Goal: Book appointment/travel/reservation

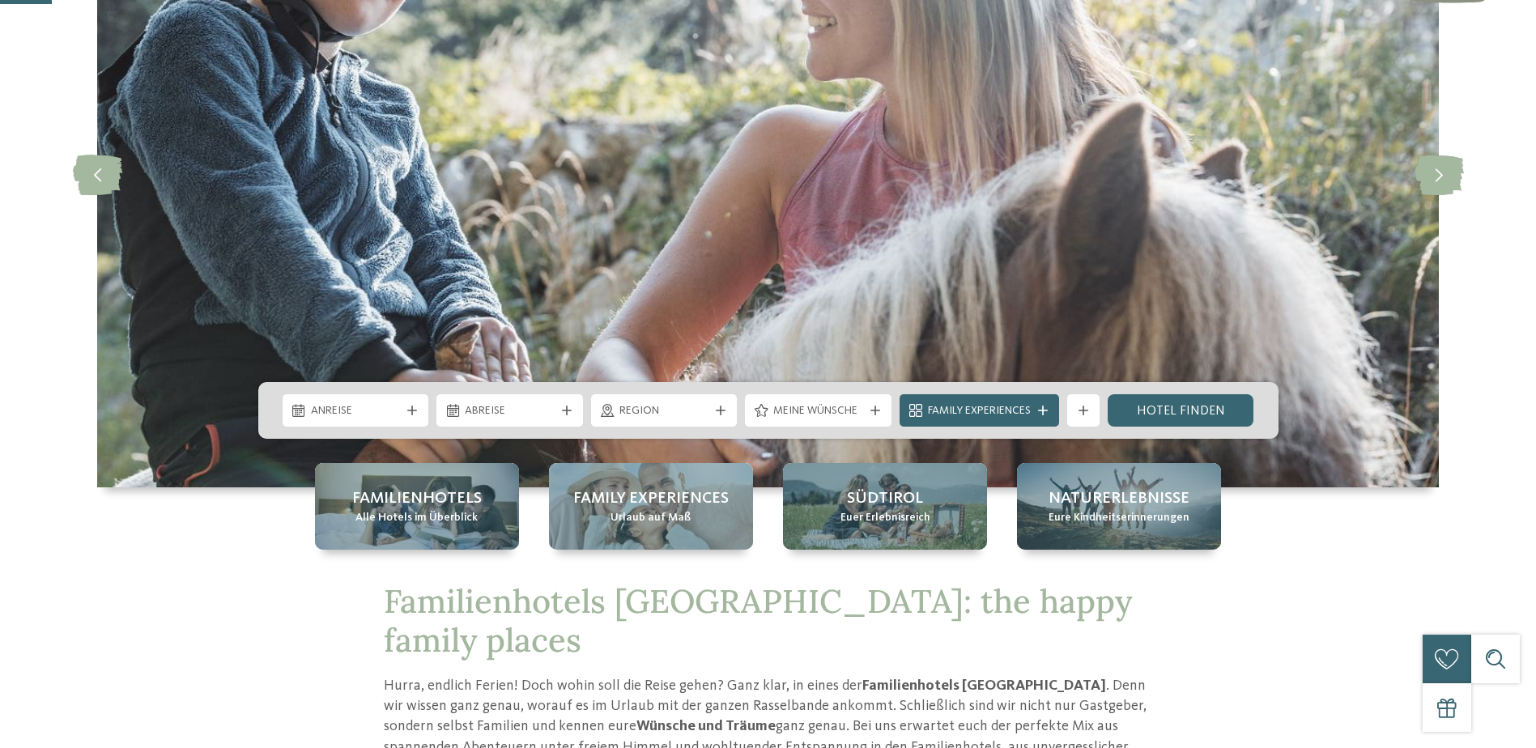
scroll to position [237, 0]
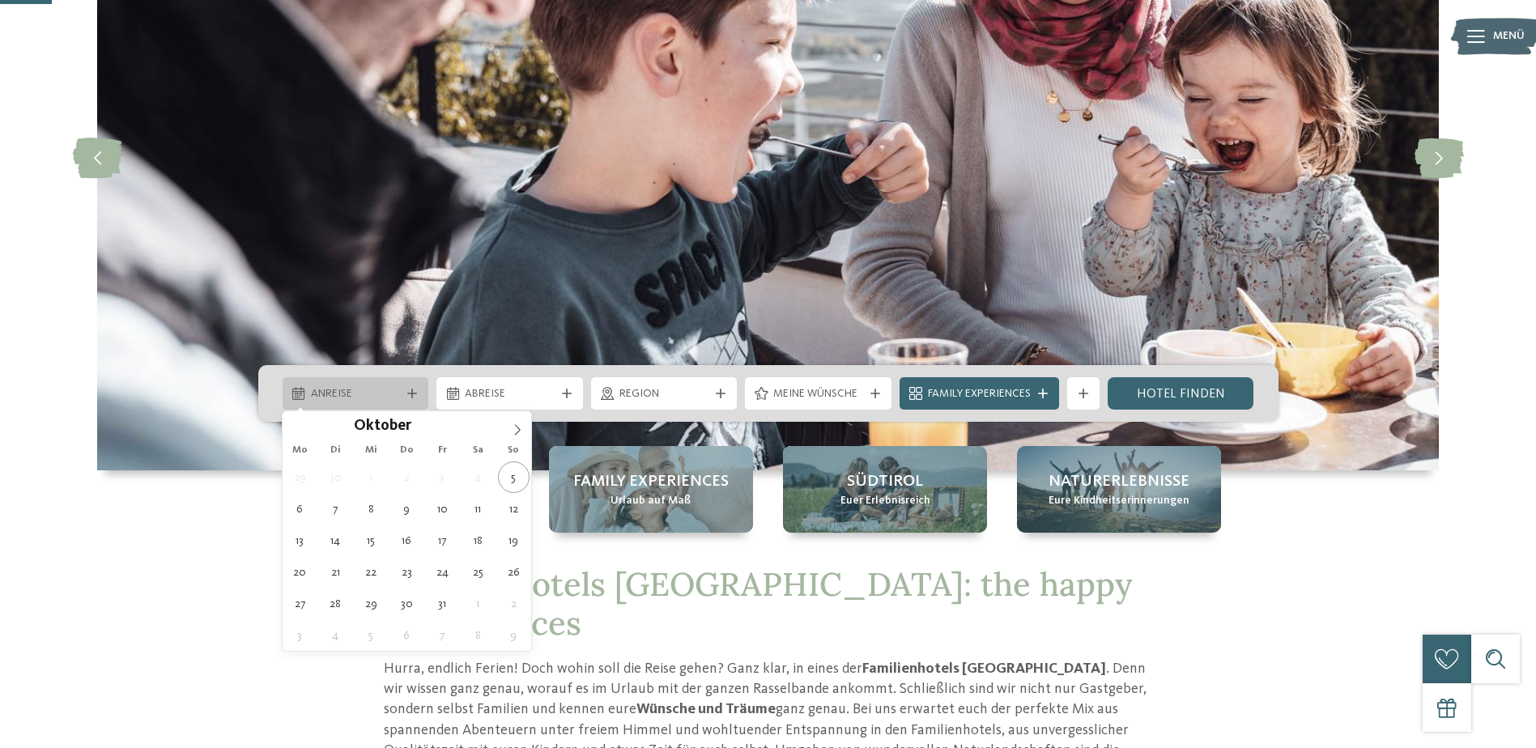
click at [386, 398] on span "Anreise" at bounding box center [356, 394] width 90 height 16
type div "[DATE]"
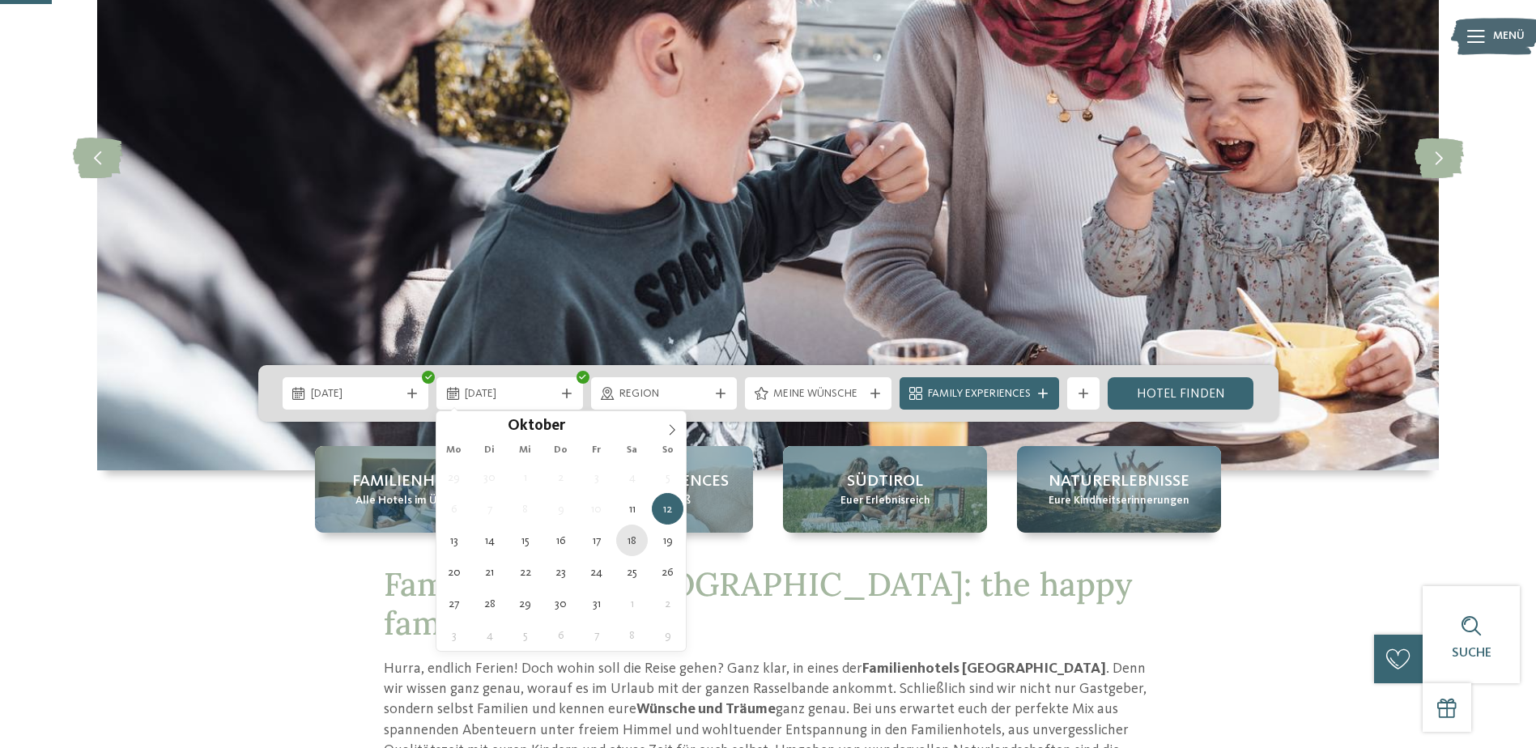
type div "[DATE]"
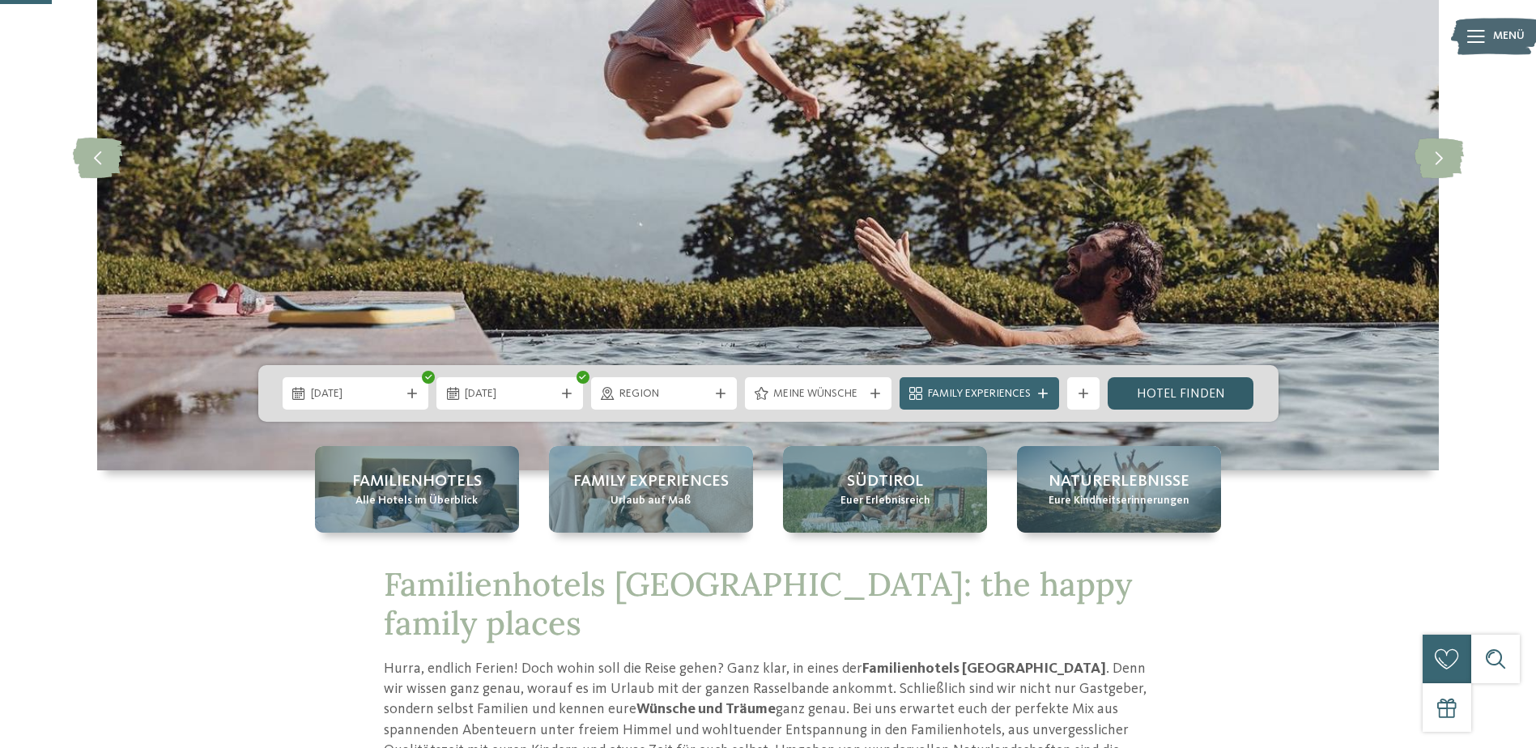
click at [1168, 394] on link "Hotel finden" at bounding box center [1181, 393] width 147 height 32
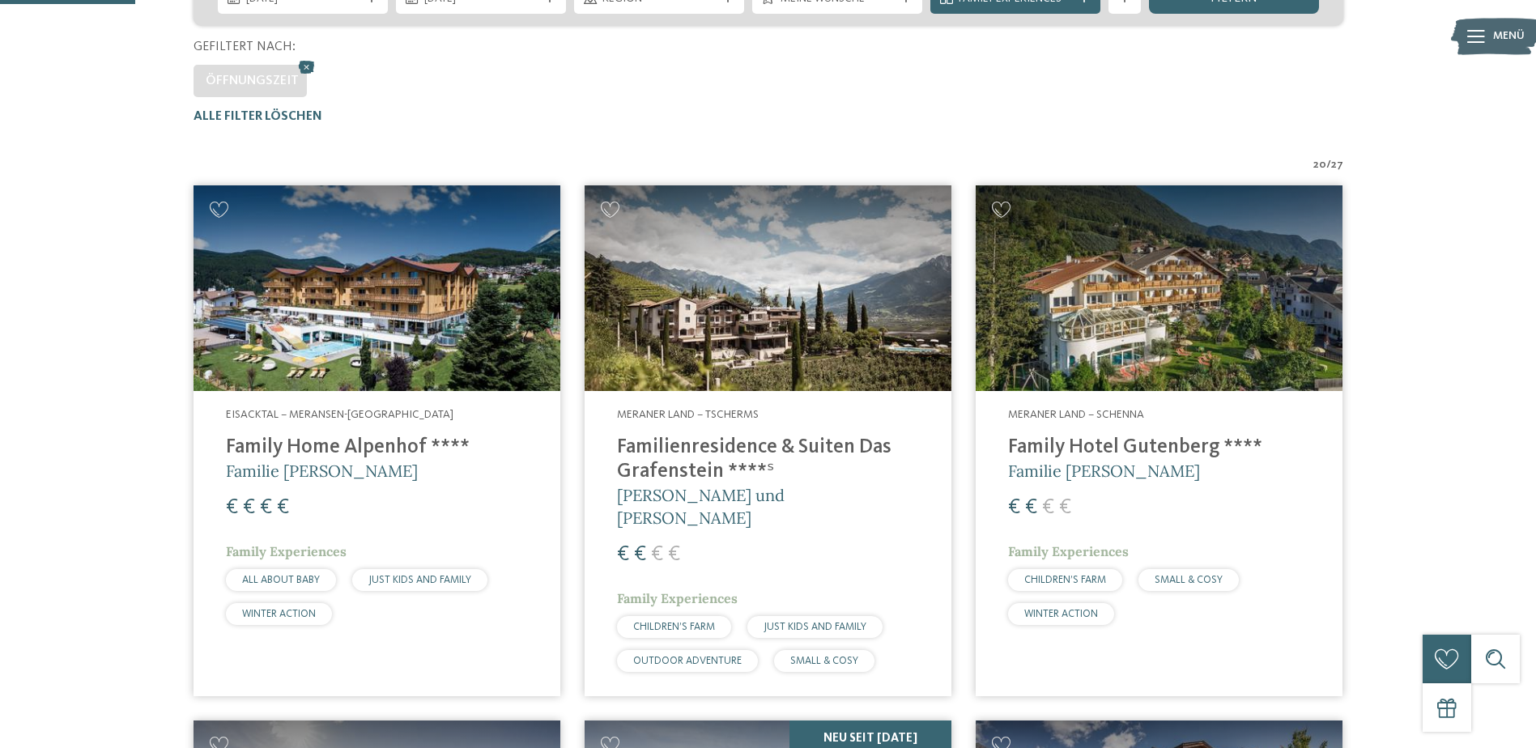
scroll to position [399, 0]
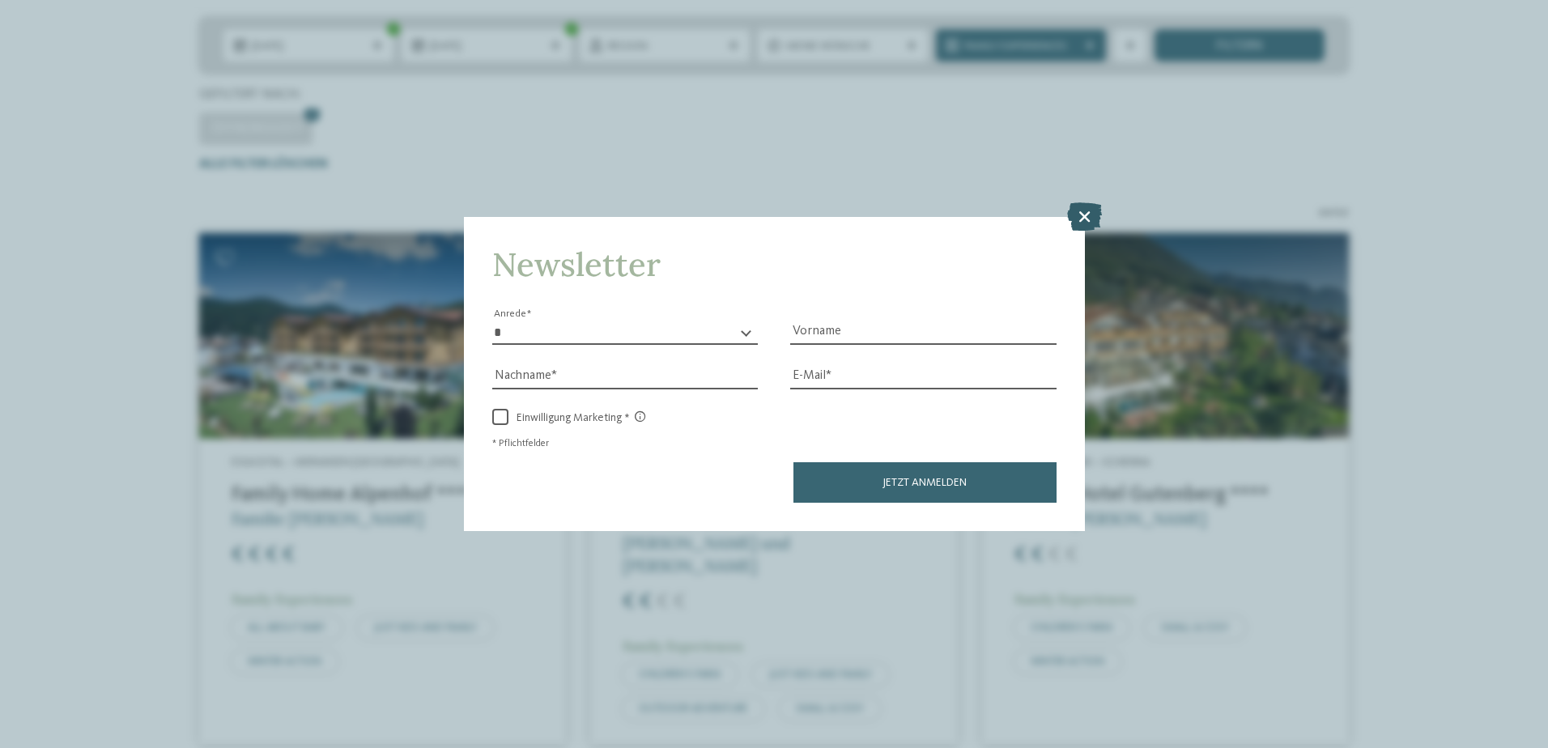
click at [1092, 220] on icon at bounding box center [1084, 216] width 35 height 28
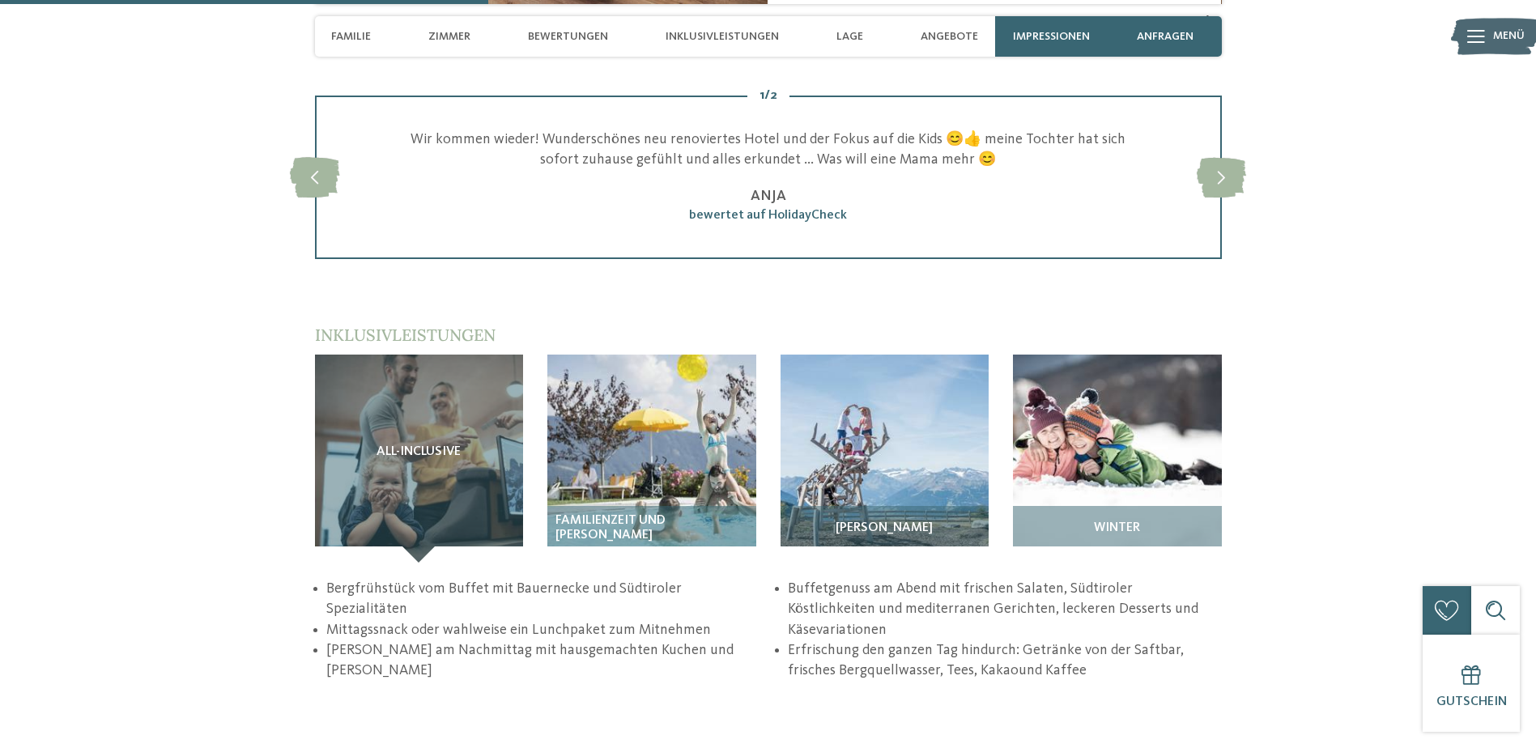
scroll to position [1641, 0]
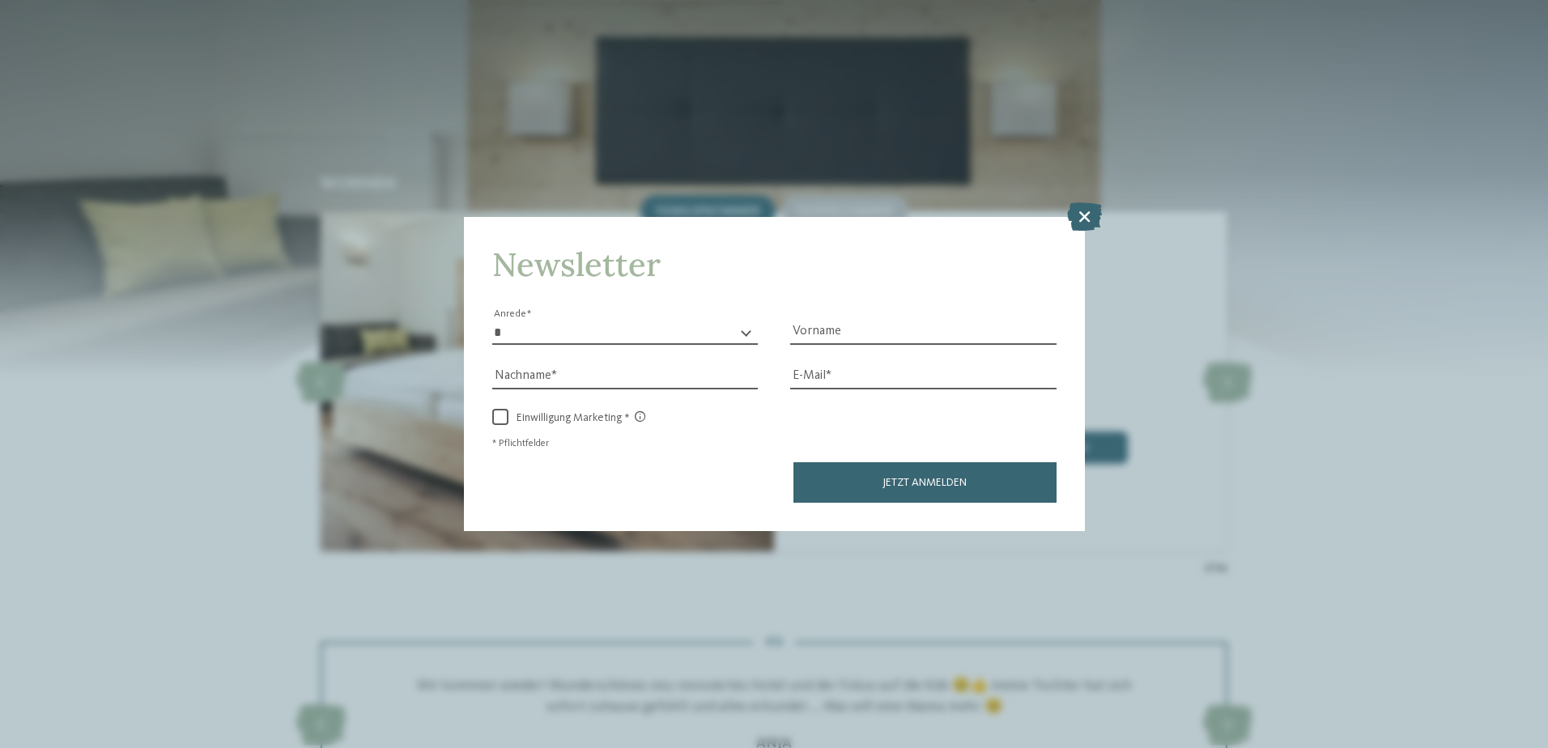
click at [1077, 206] on icon at bounding box center [1084, 216] width 35 height 28
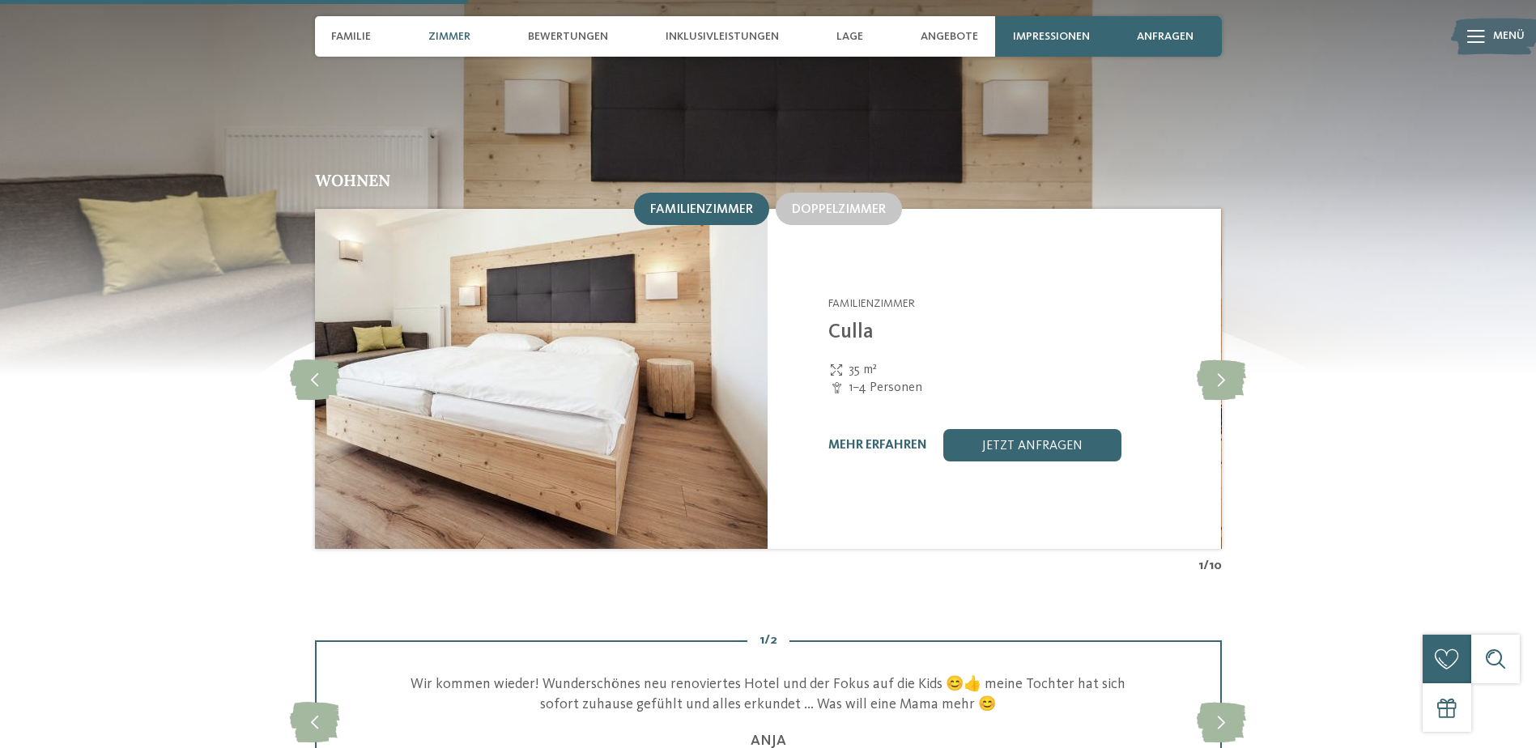
click at [1506, 32] on span "Menü" at bounding box center [1509, 36] width 32 height 16
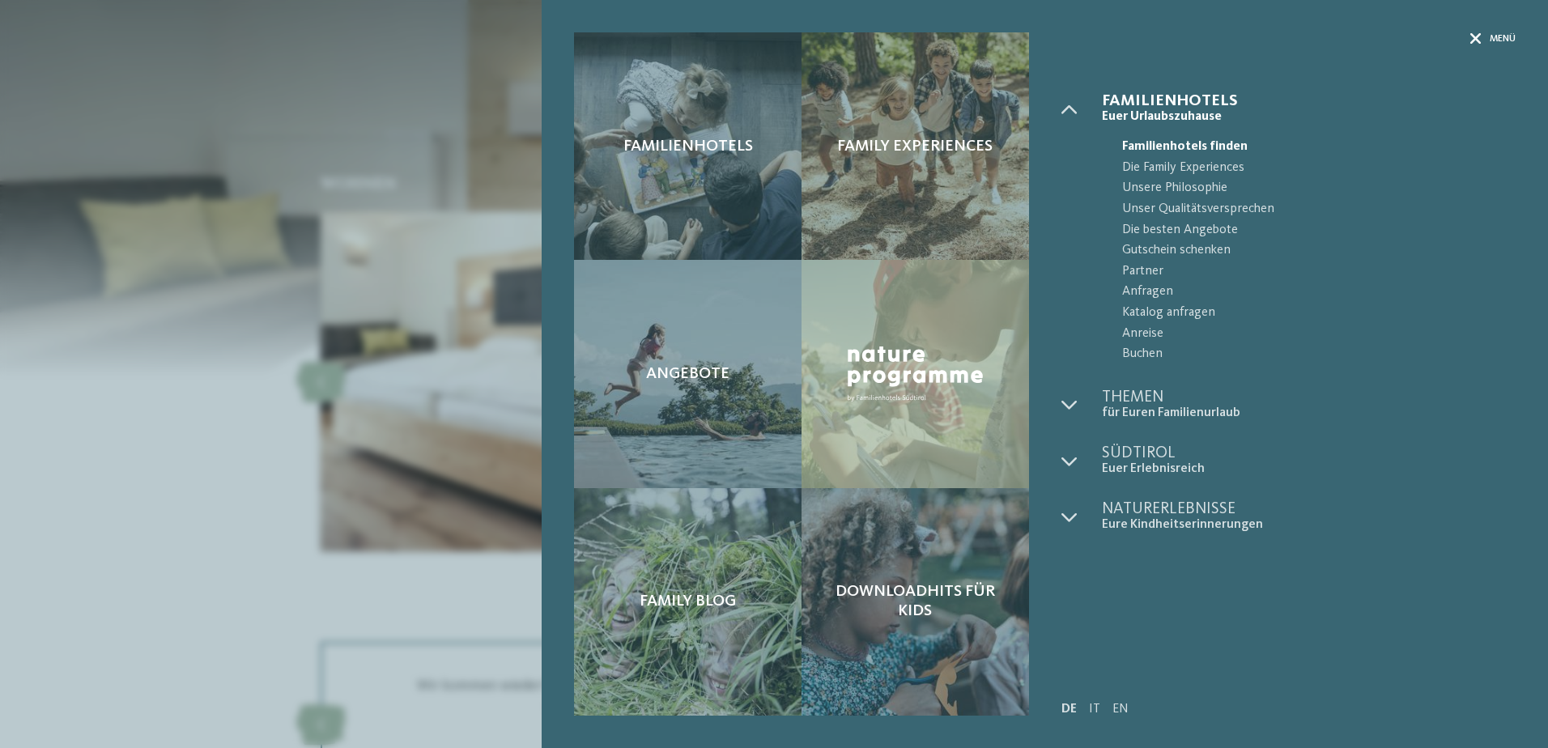
click at [1483, 35] on div "Menü" at bounding box center [1493, 39] width 45 height 14
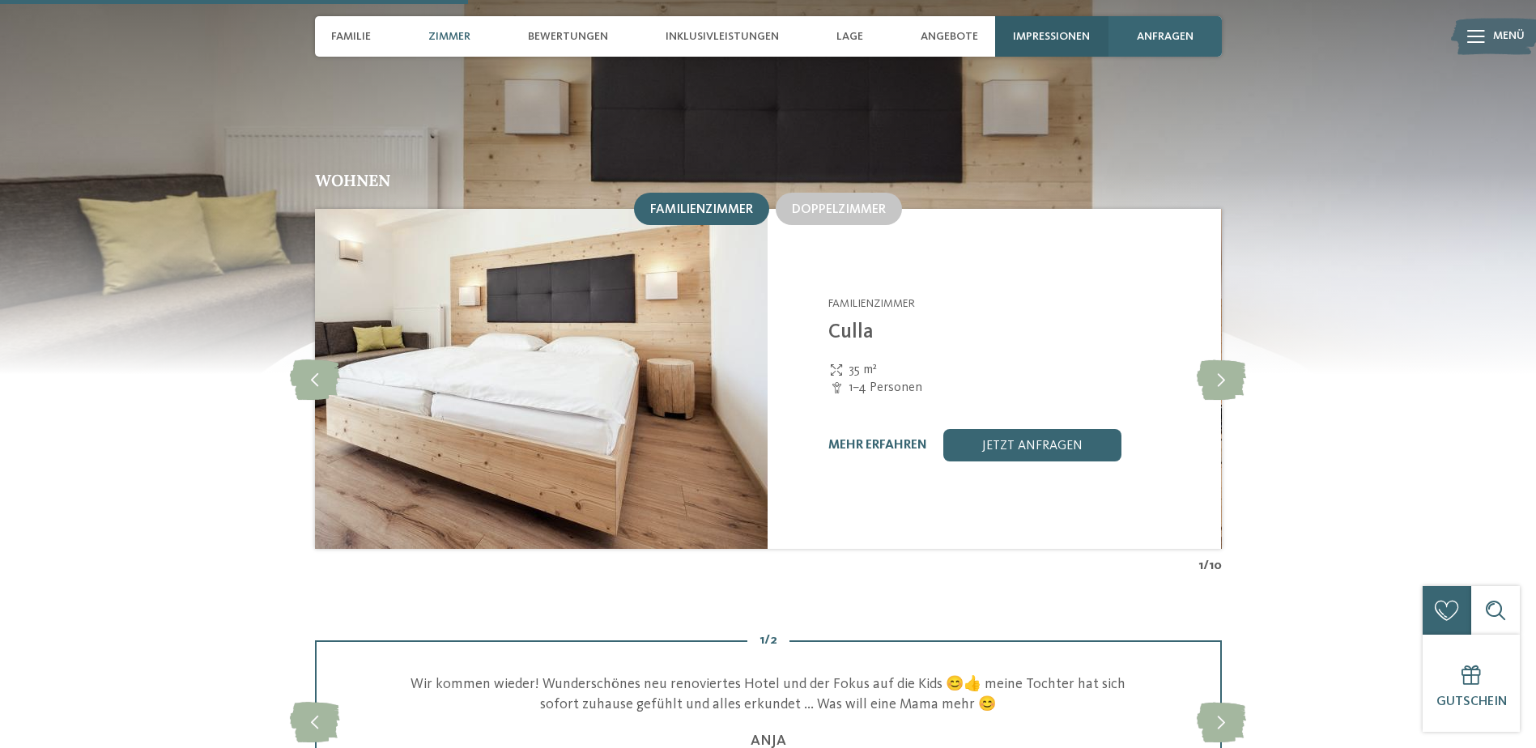
click at [1075, 40] on span "Impressionen" at bounding box center [1051, 37] width 77 height 14
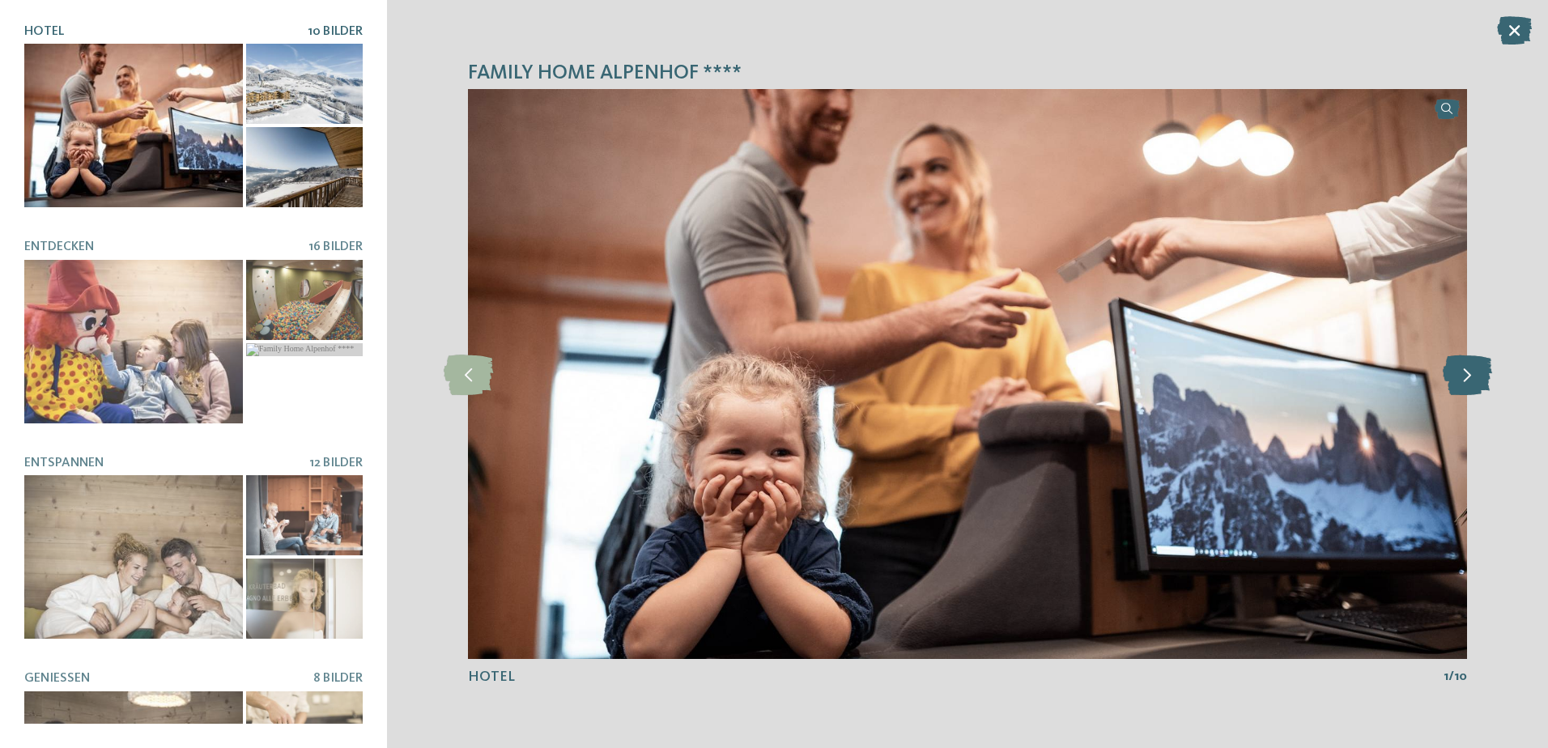
click at [1459, 378] on icon at bounding box center [1467, 374] width 49 height 40
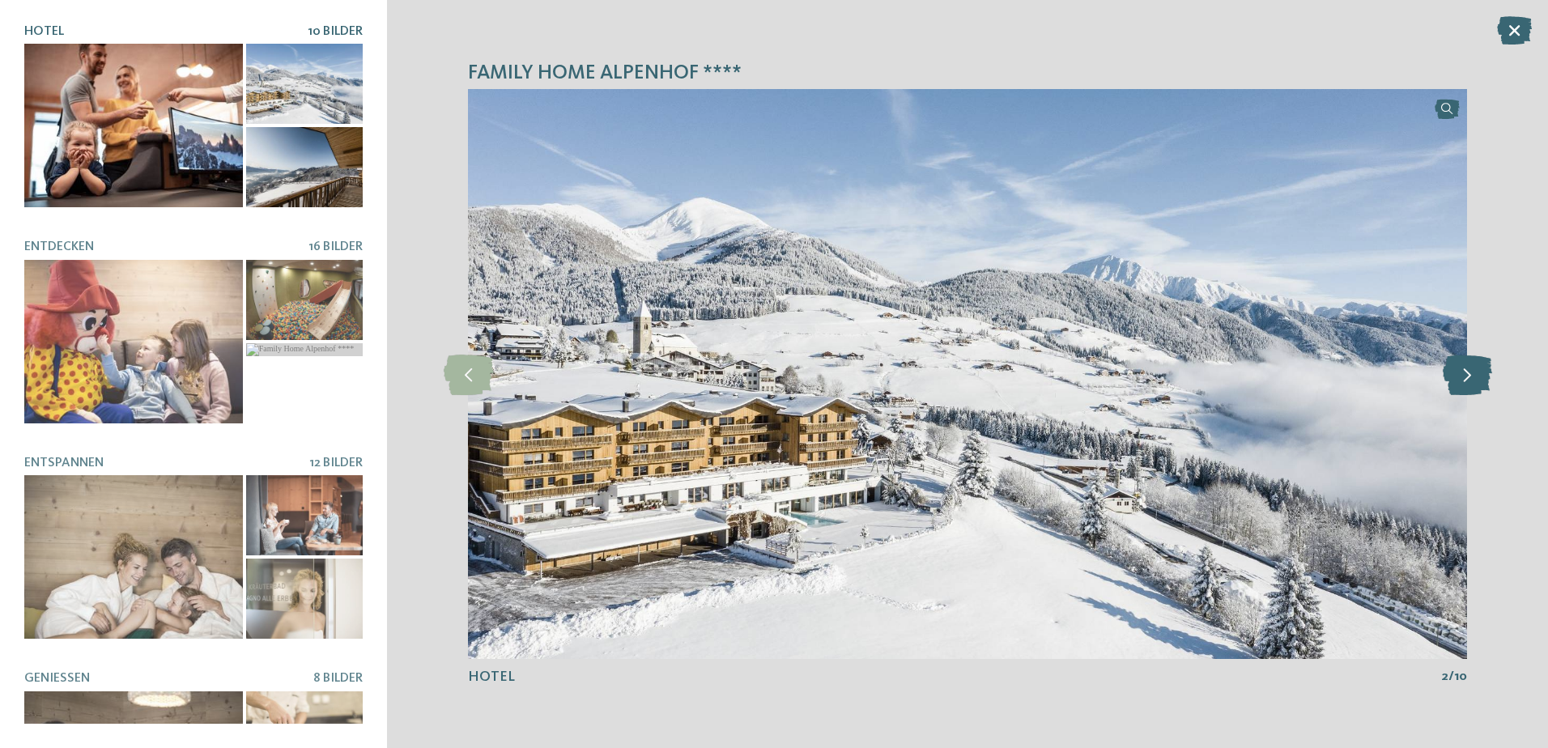
click at [1459, 378] on icon at bounding box center [1467, 374] width 49 height 40
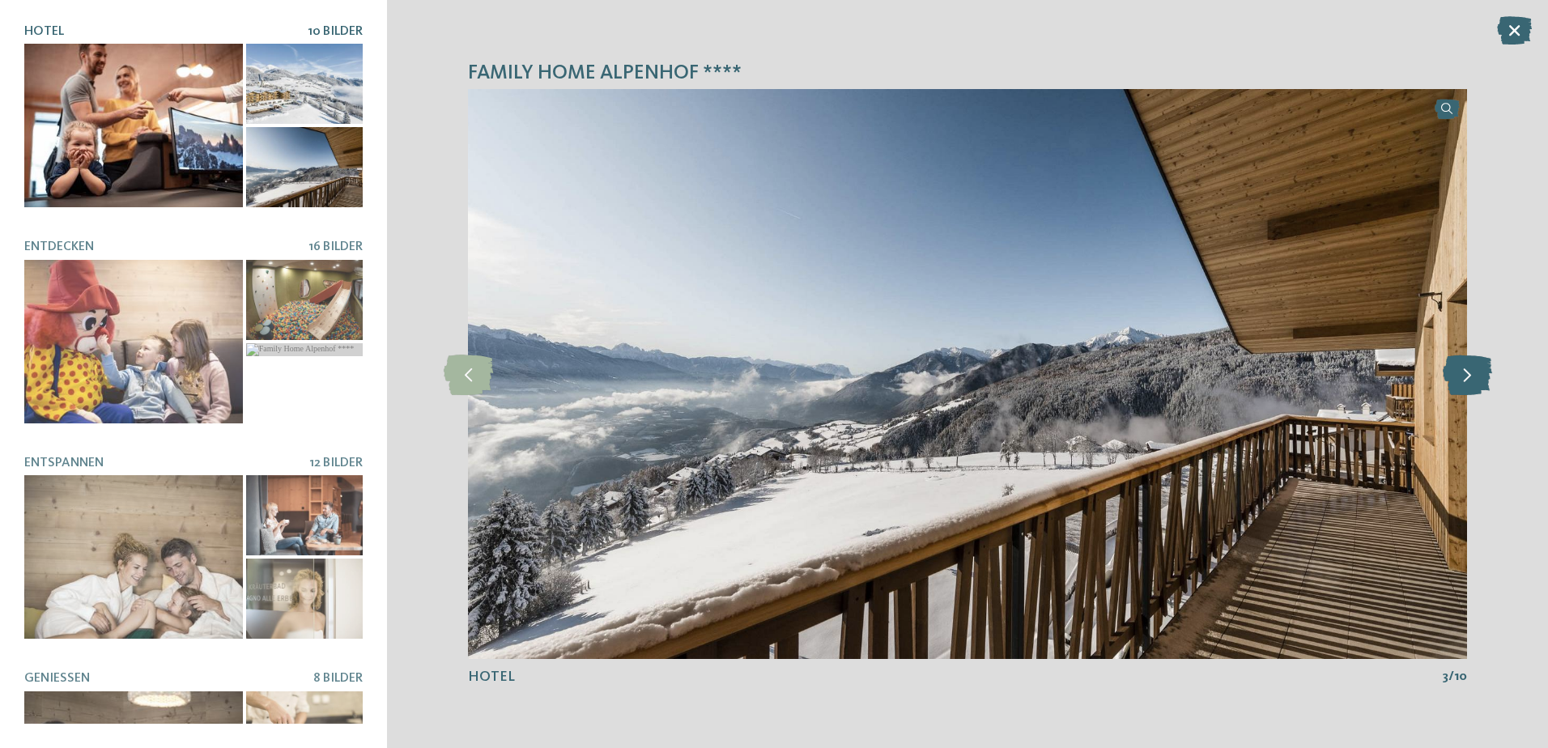
click at [1459, 378] on icon at bounding box center [1467, 374] width 49 height 40
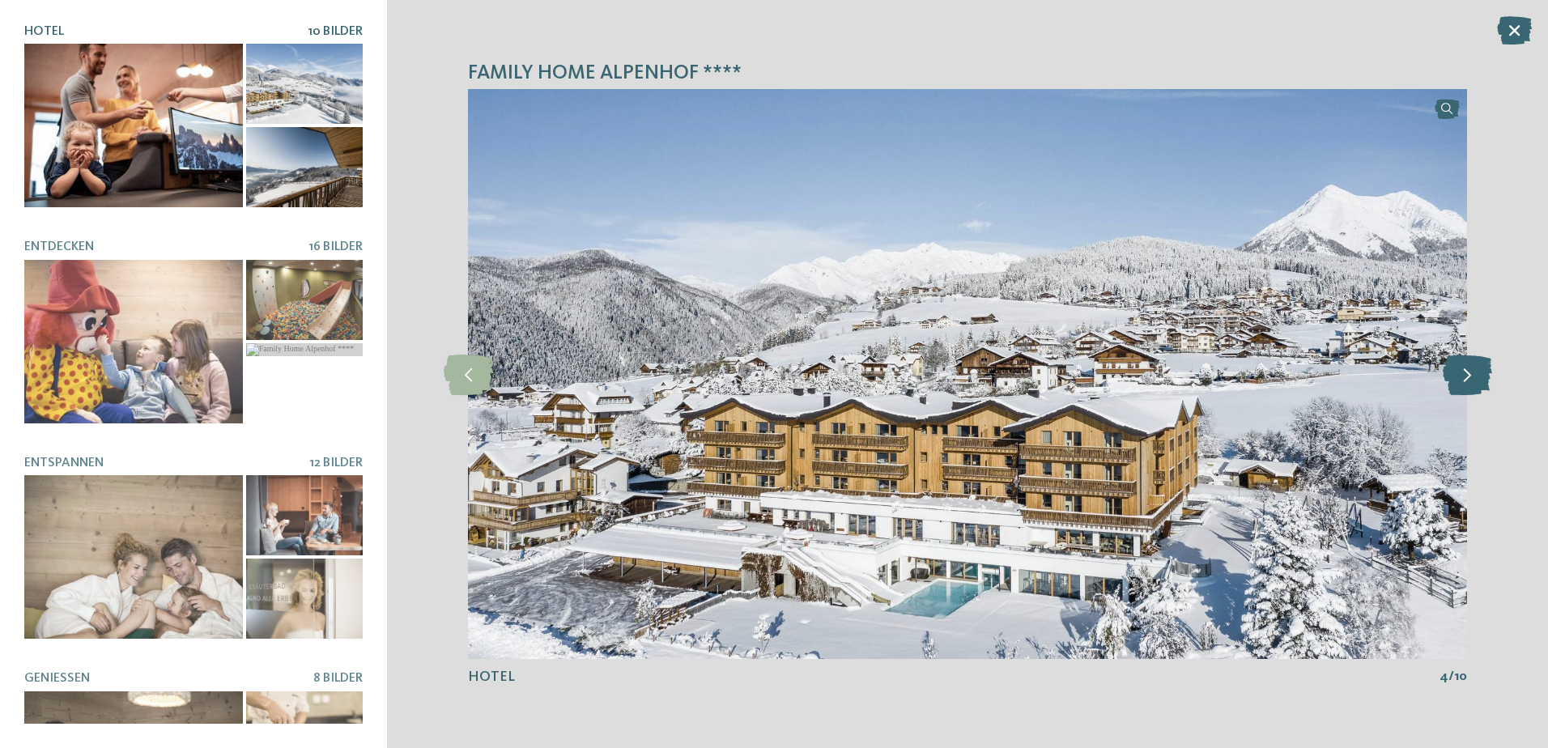
click at [1459, 378] on icon at bounding box center [1467, 374] width 49 height 40
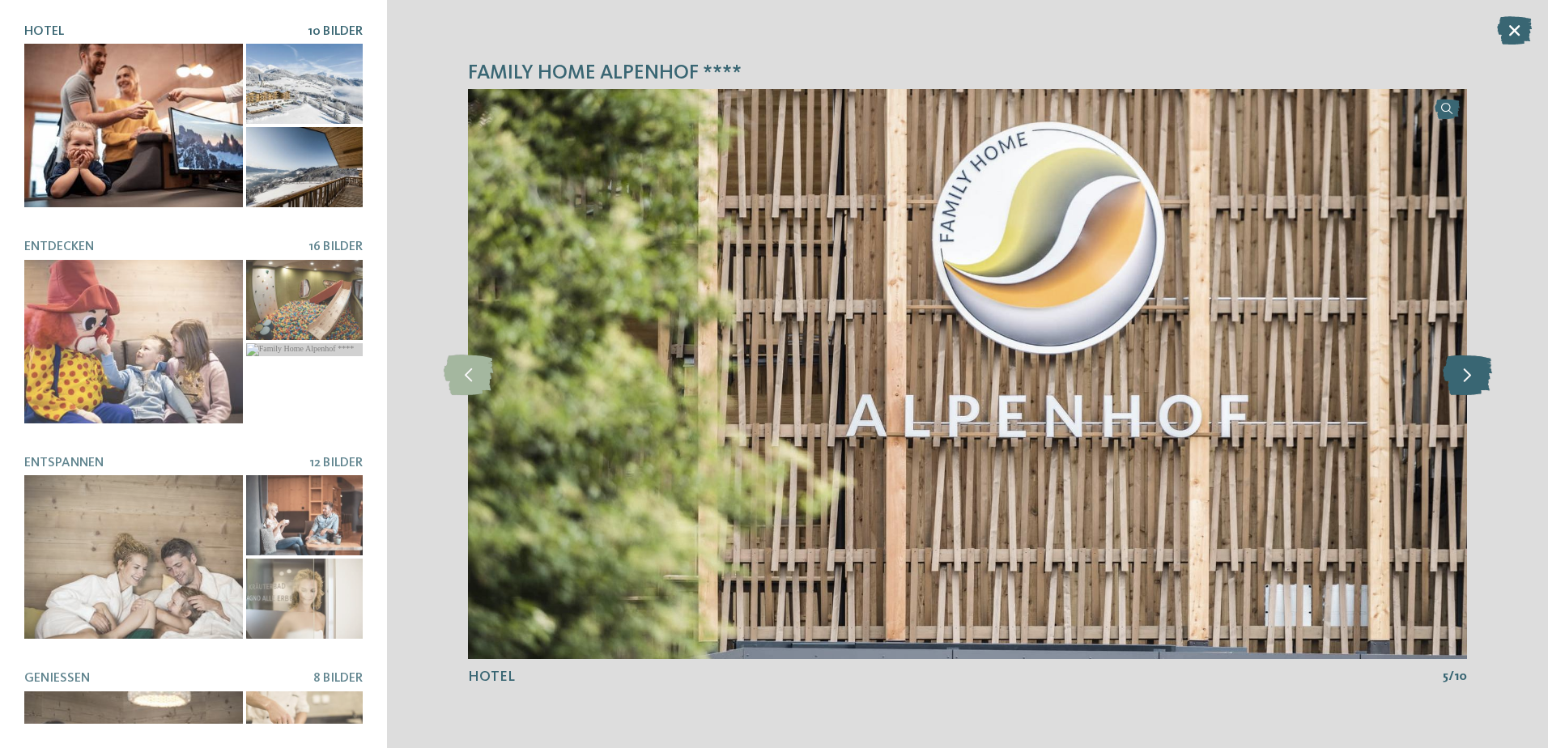
click at [1459, 378] on icon at bounding box center [1467, 374] width 49 height 40
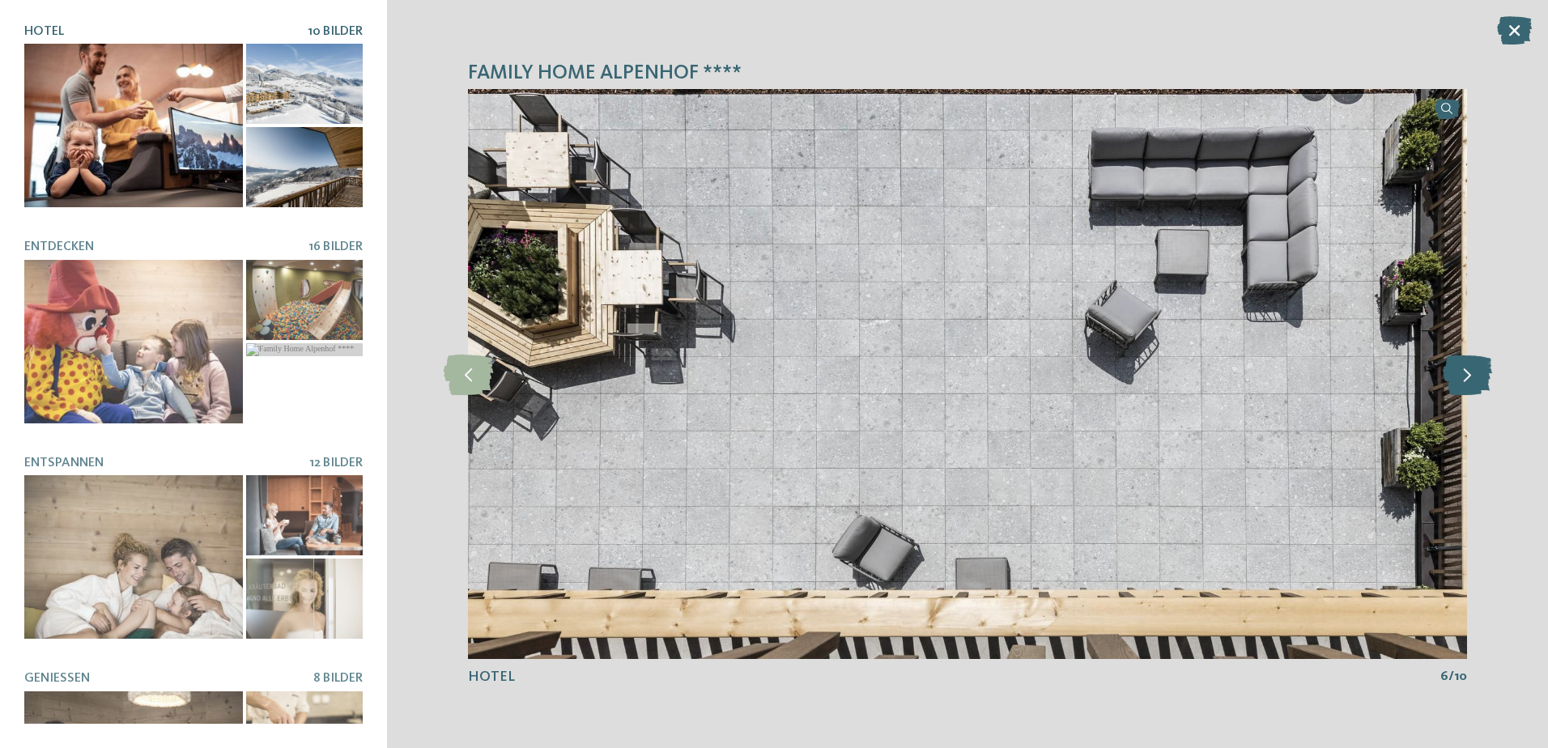
click at [1459, 378] on icon at bounding box center [1467, 374] width 49 height 40
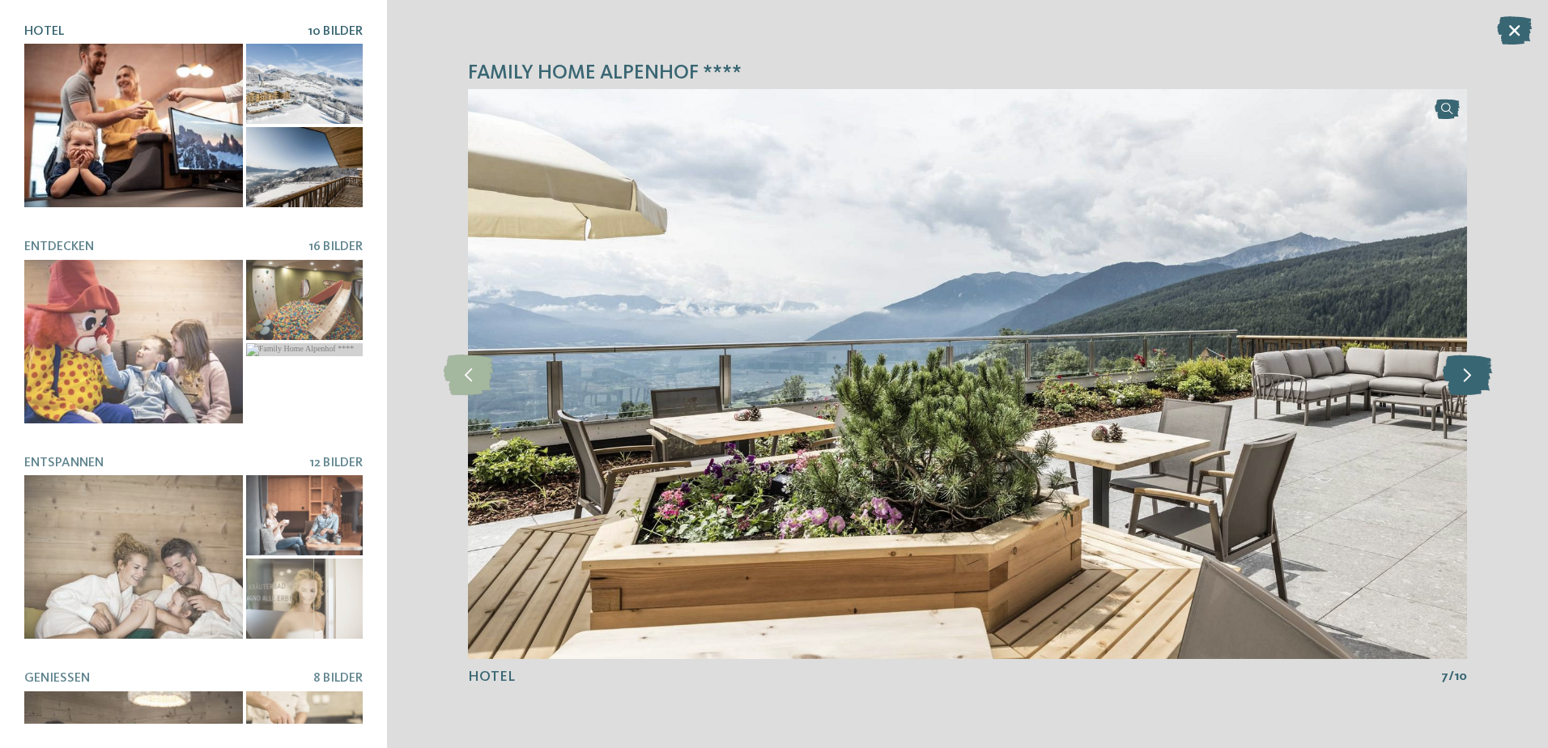
click at [1459, 378] on icon at bounding box center [1467, 374] width 49 height 40
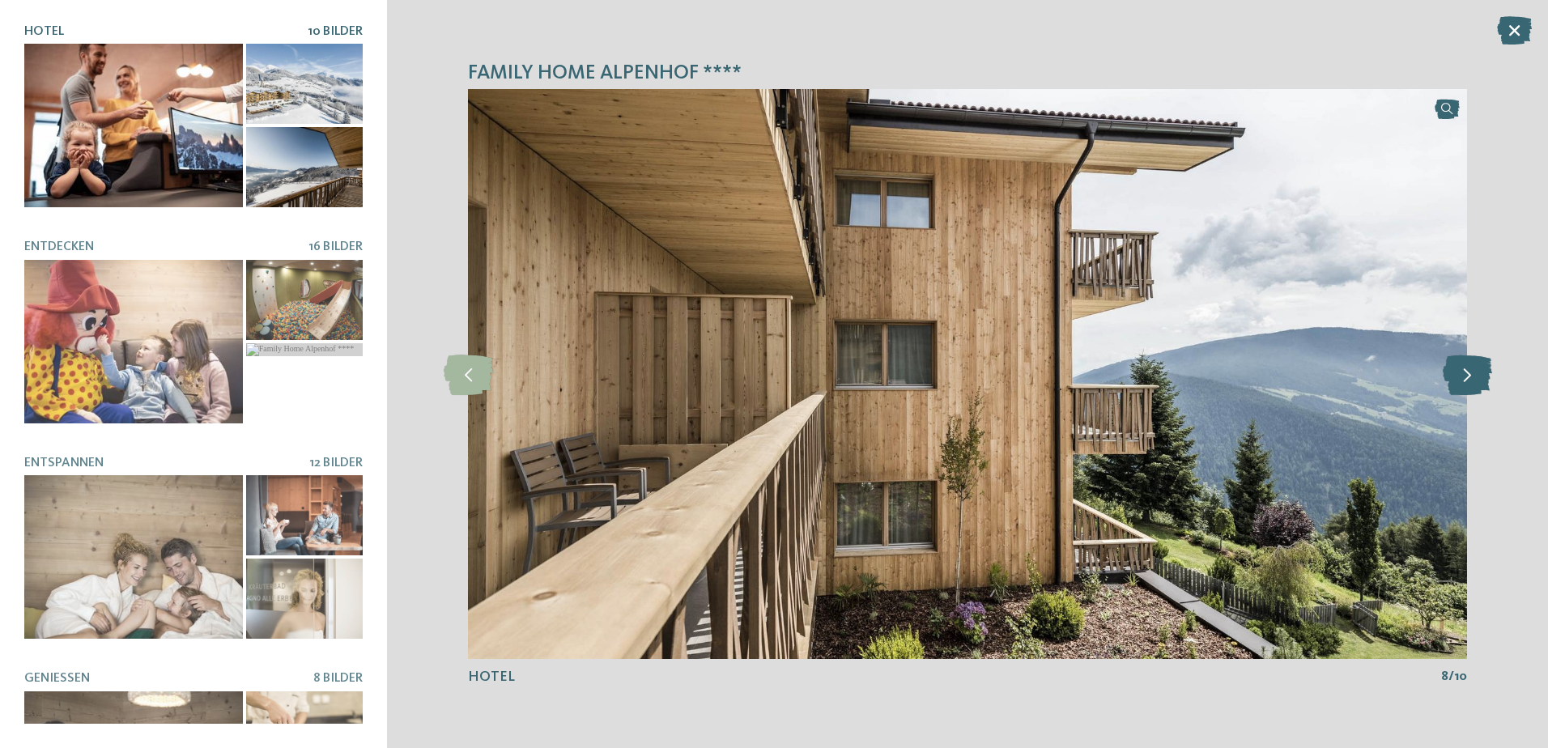
click at [1459, 378] on icon at bounding box center [1467, 374] width 49 height 40
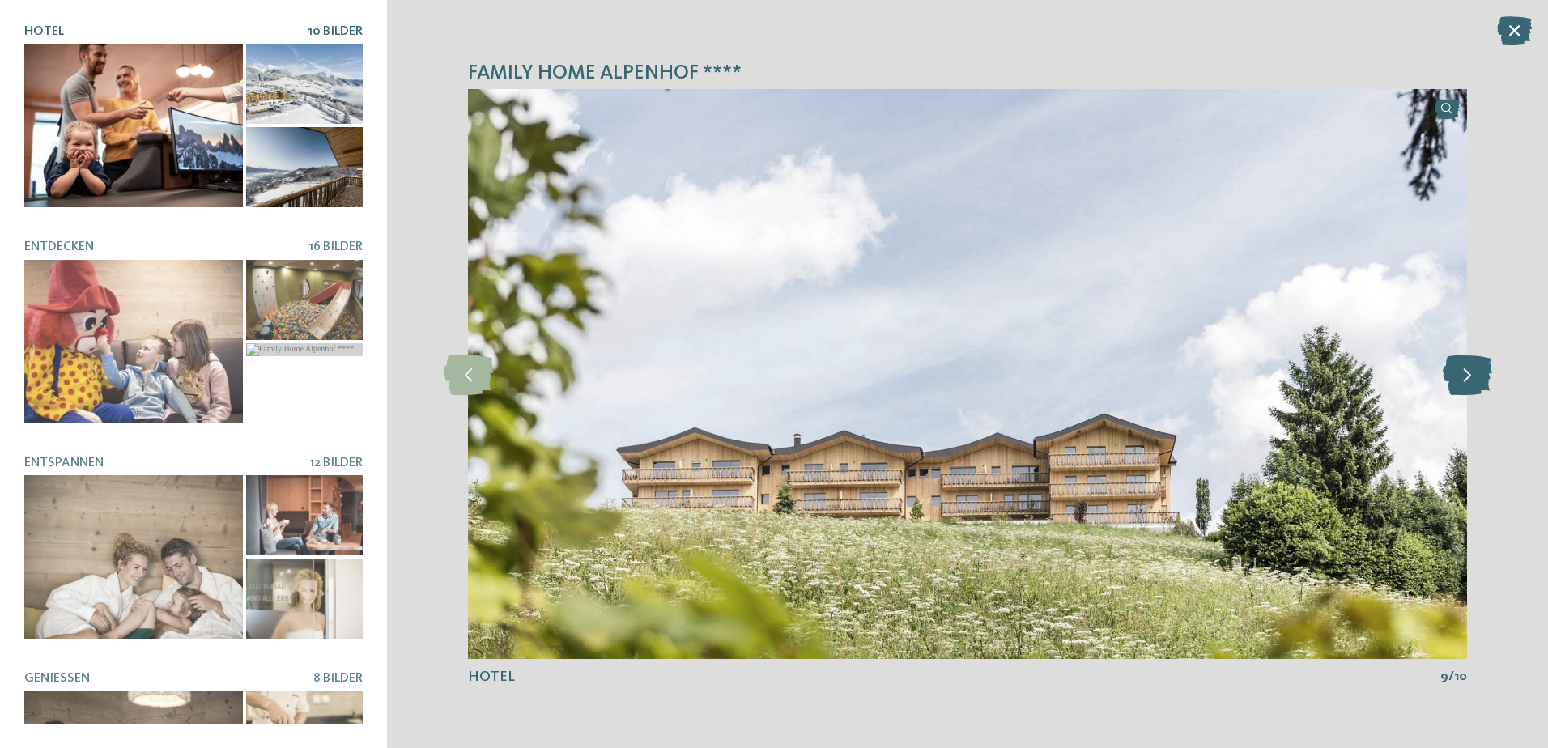
click at [1459, 378] on icon at bounding box center [1467, 374] width 49 height 40
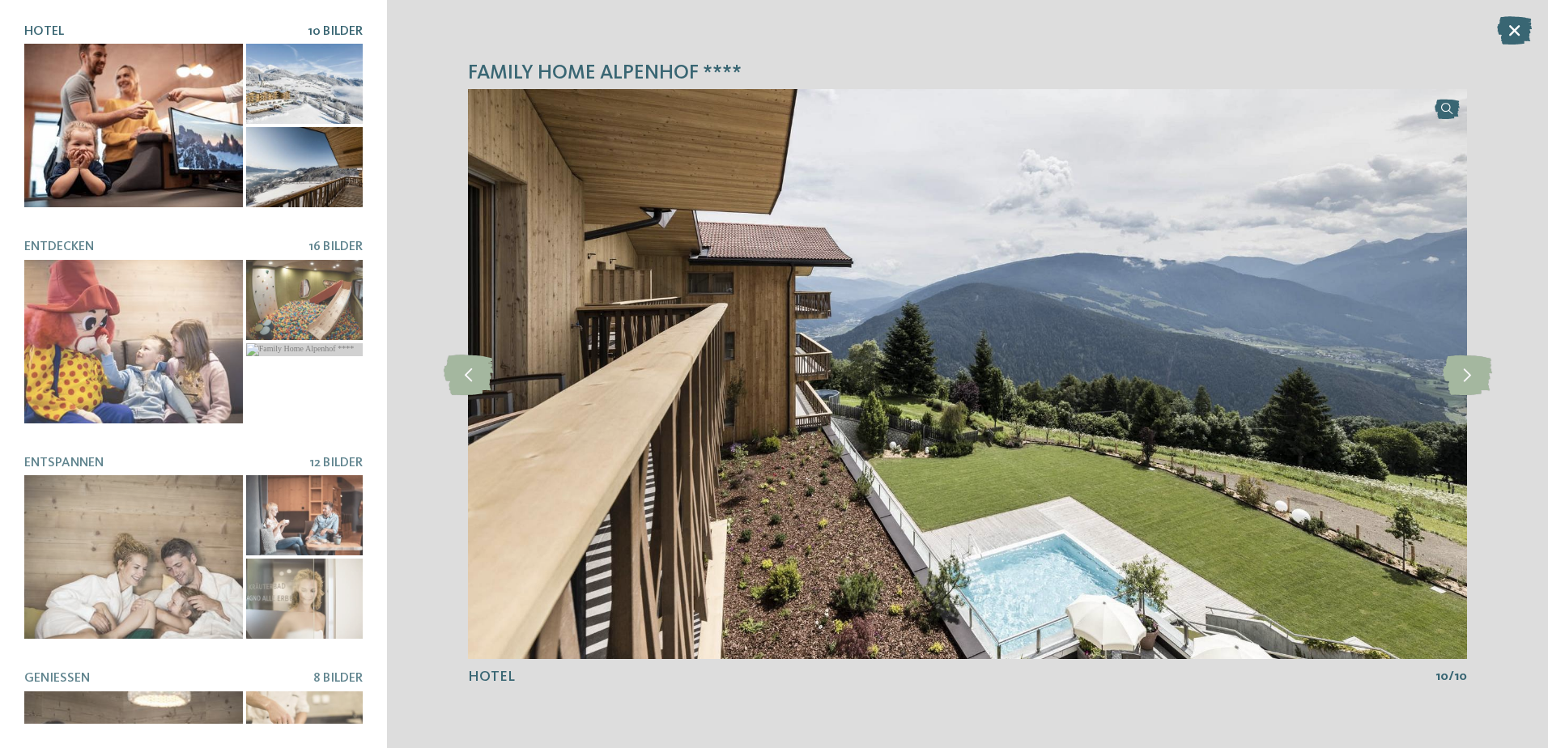
click at [1431, 376] on img at bounding box center [967, 374] width 999 height 570
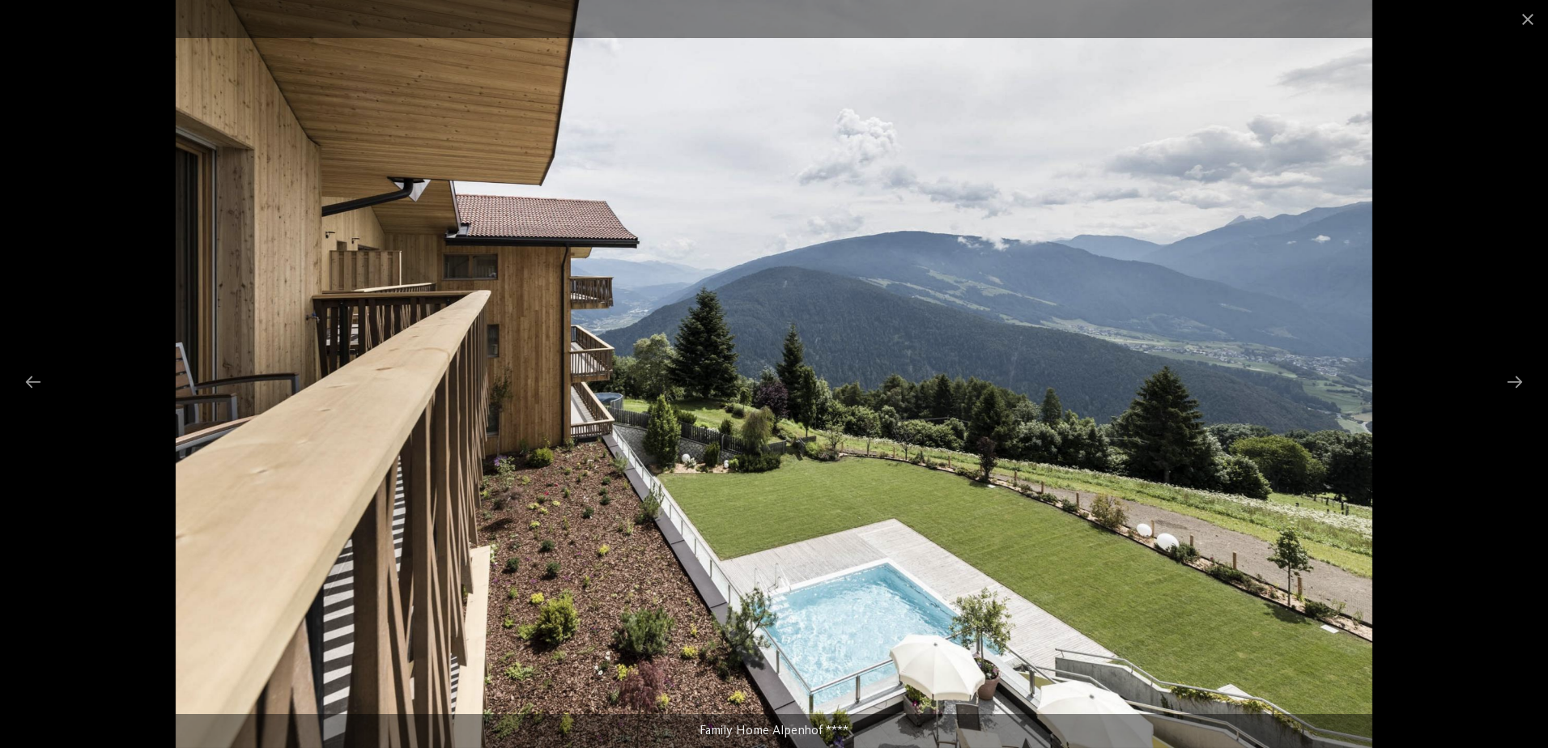
click at [1431, 376] on div at bounding box center [774, 374] width 1548 height 748
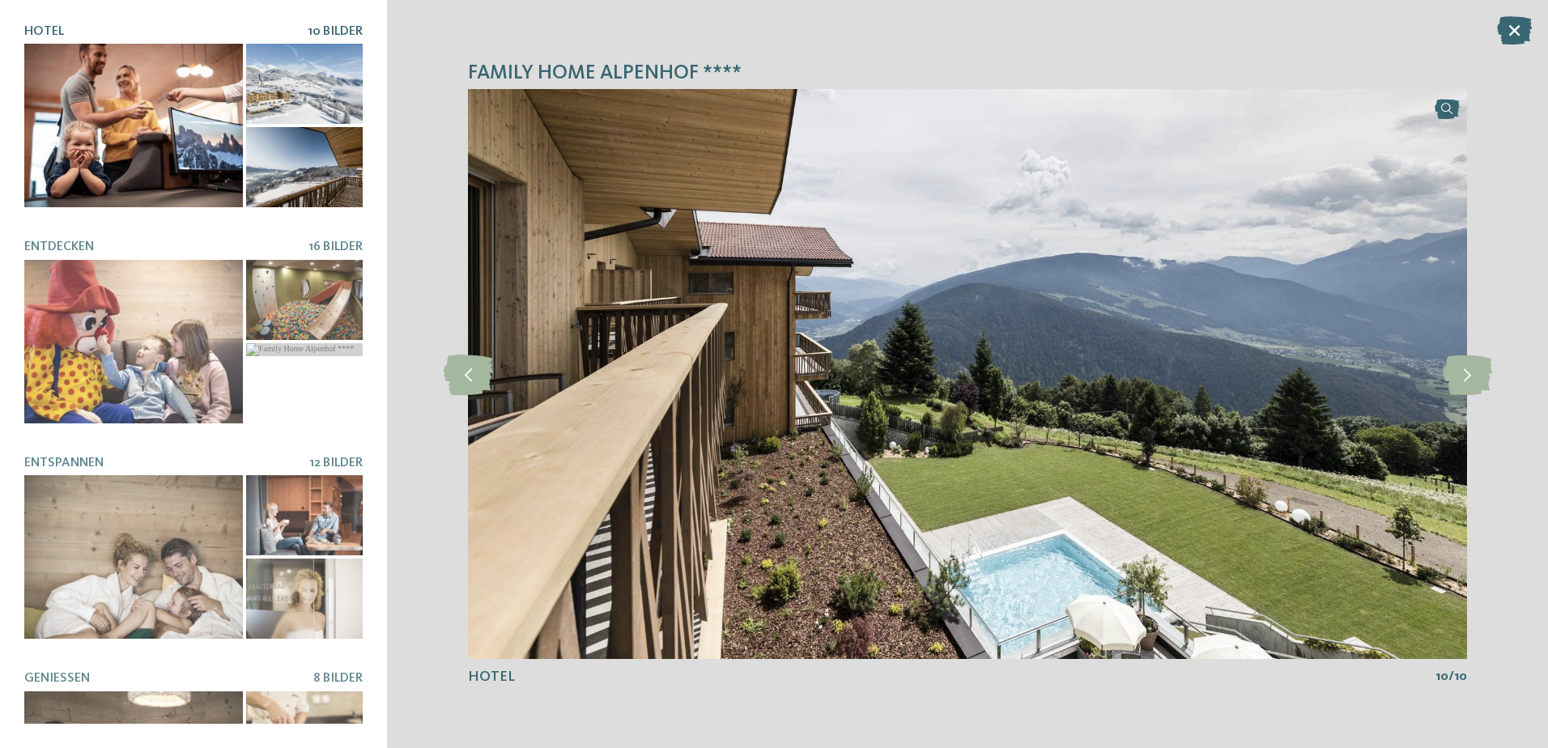
click at [1431, 376] on img at bounding box center [967, 374] width 999 height 570
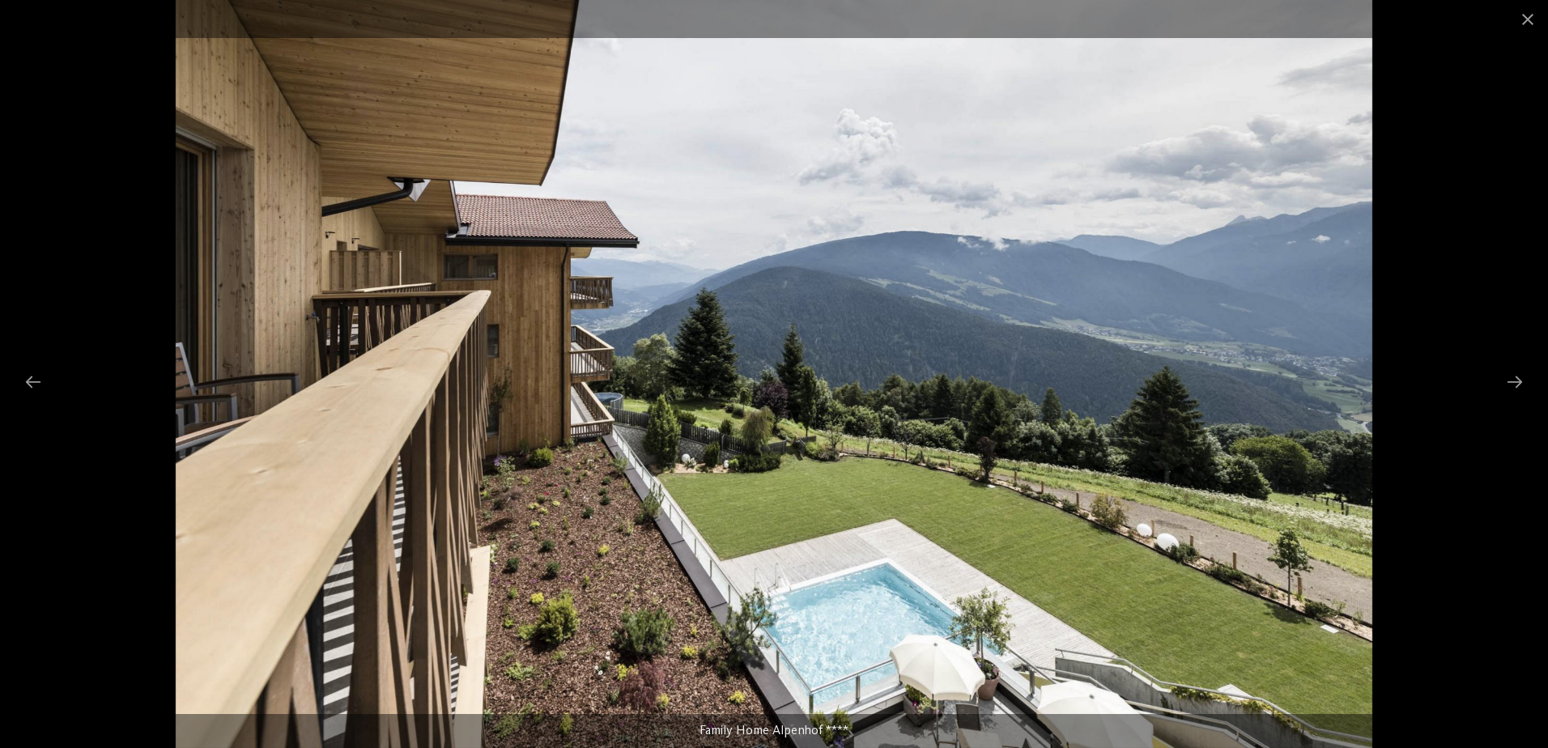
click at [1431, 376] on div at bounding box center [774, 374] width 1548 height 748
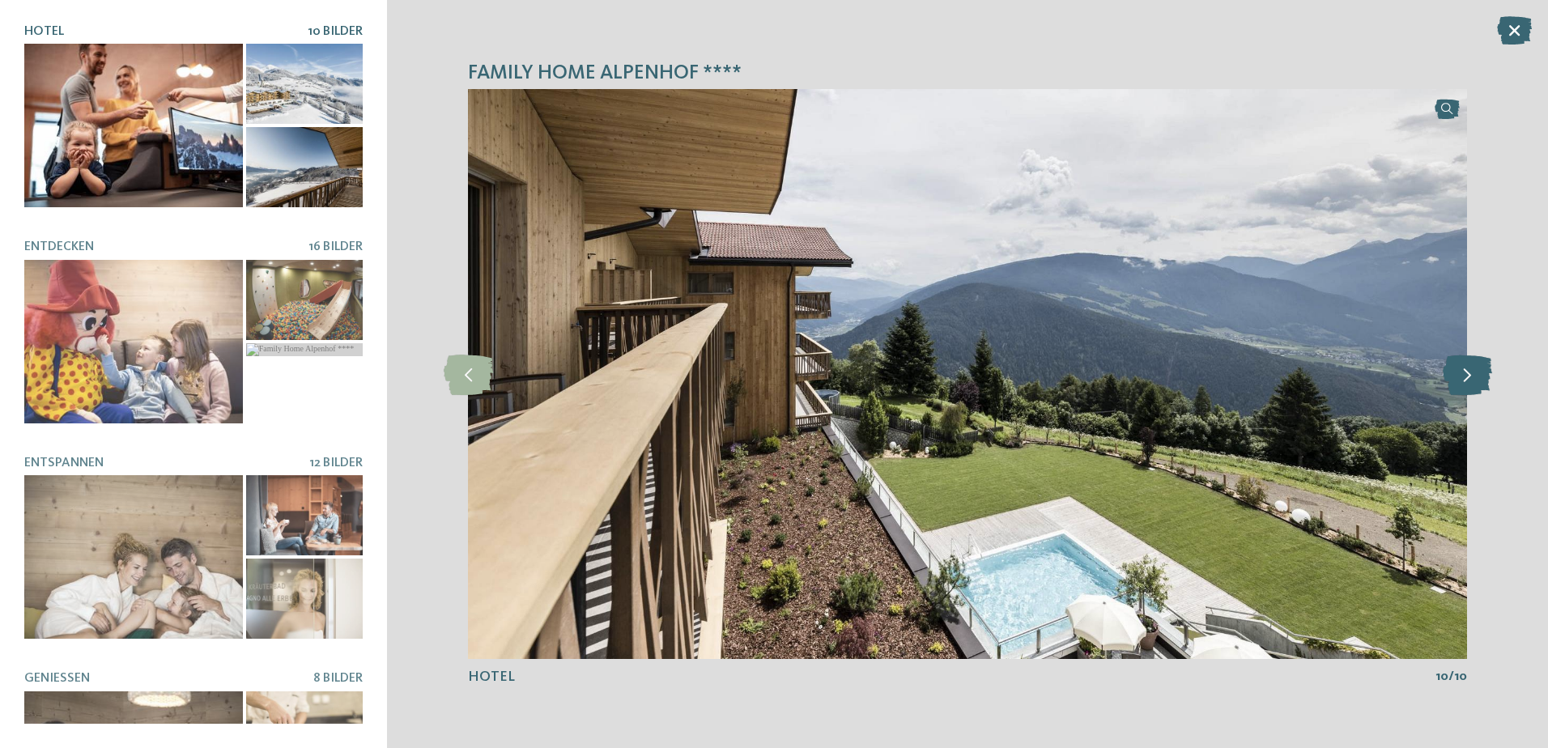
click at [1479, 372] on icon at bounding box center [1467, 374] width 49 height 40
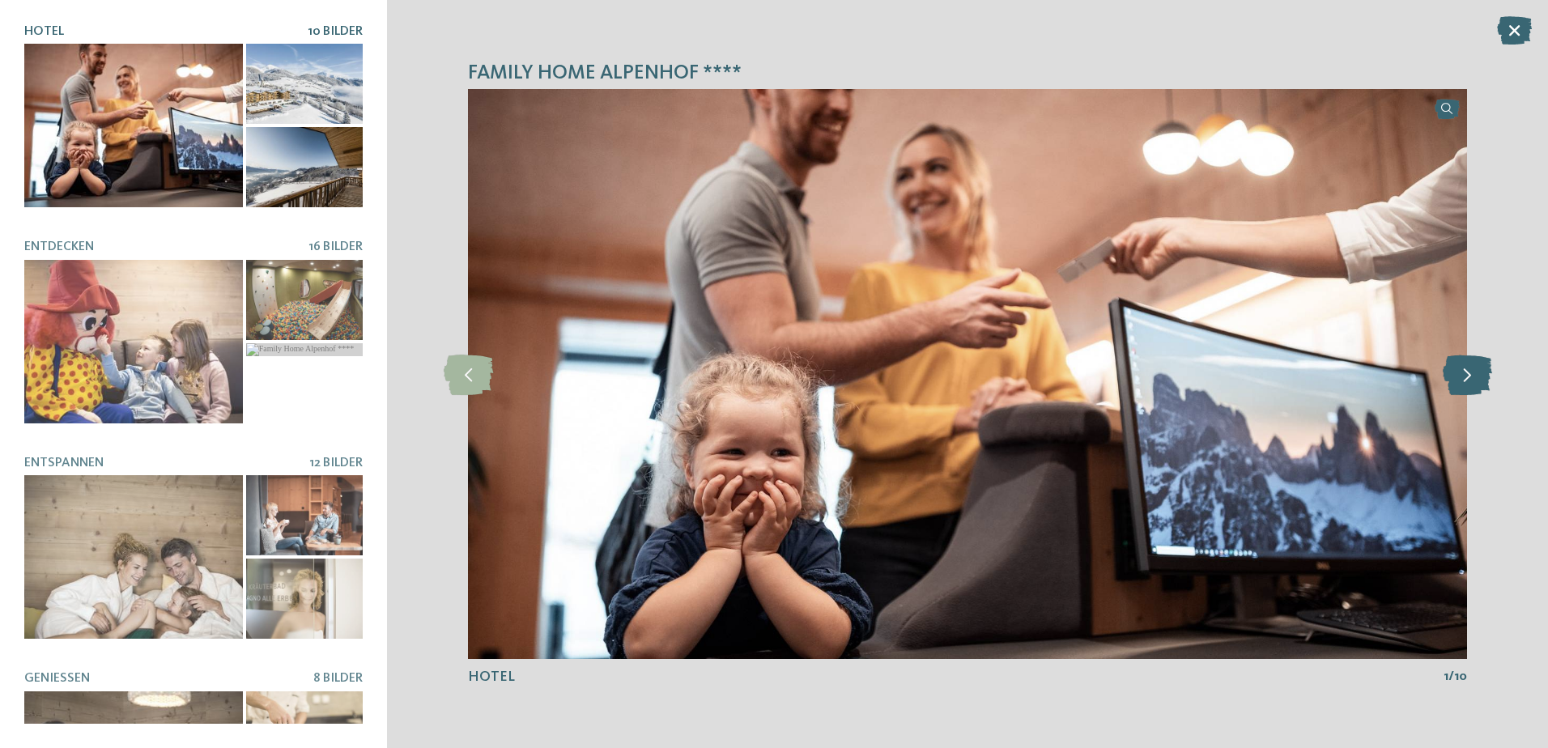
click at [1479, 372] on icon at bounding box center [1467, 374] width 49 height 40
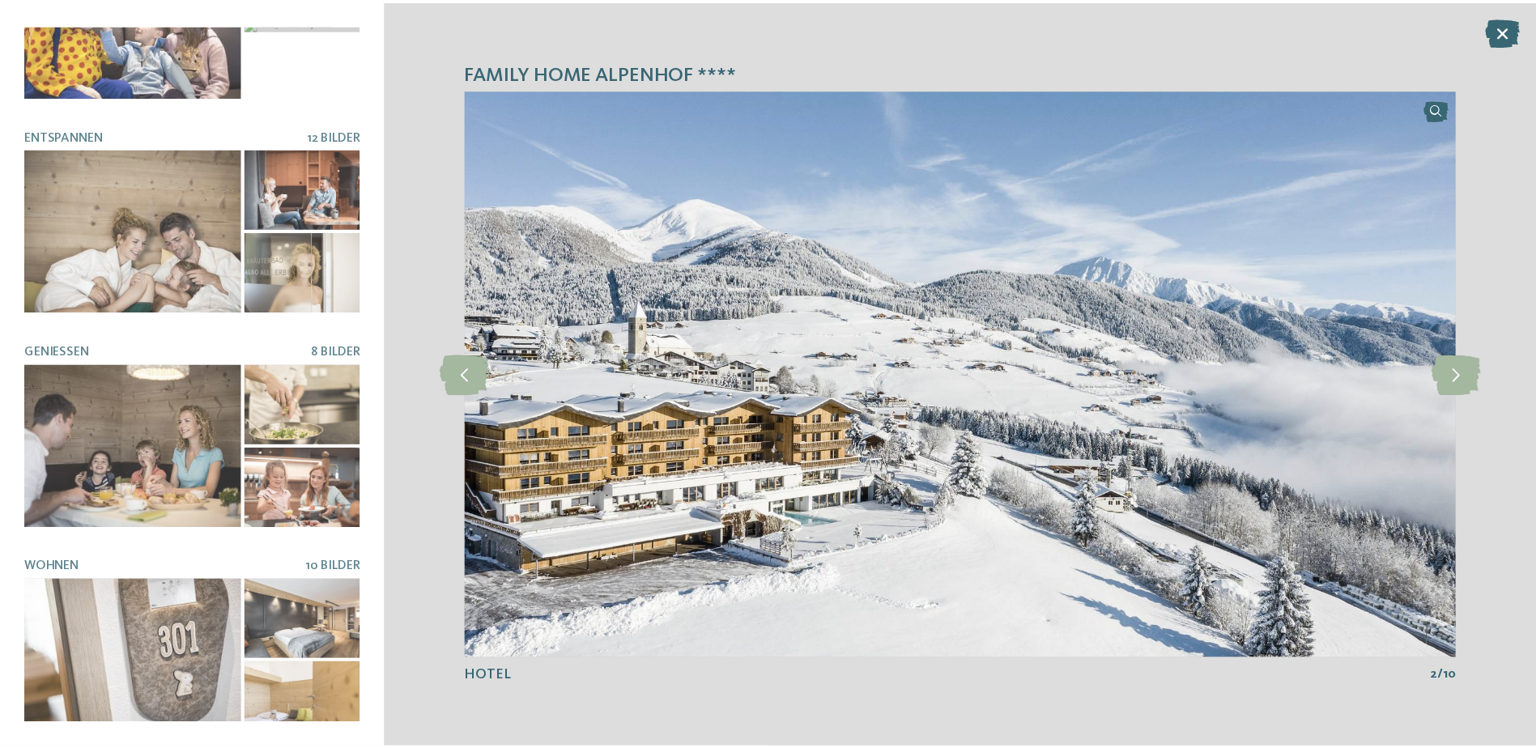
scroll to position [0, 0]
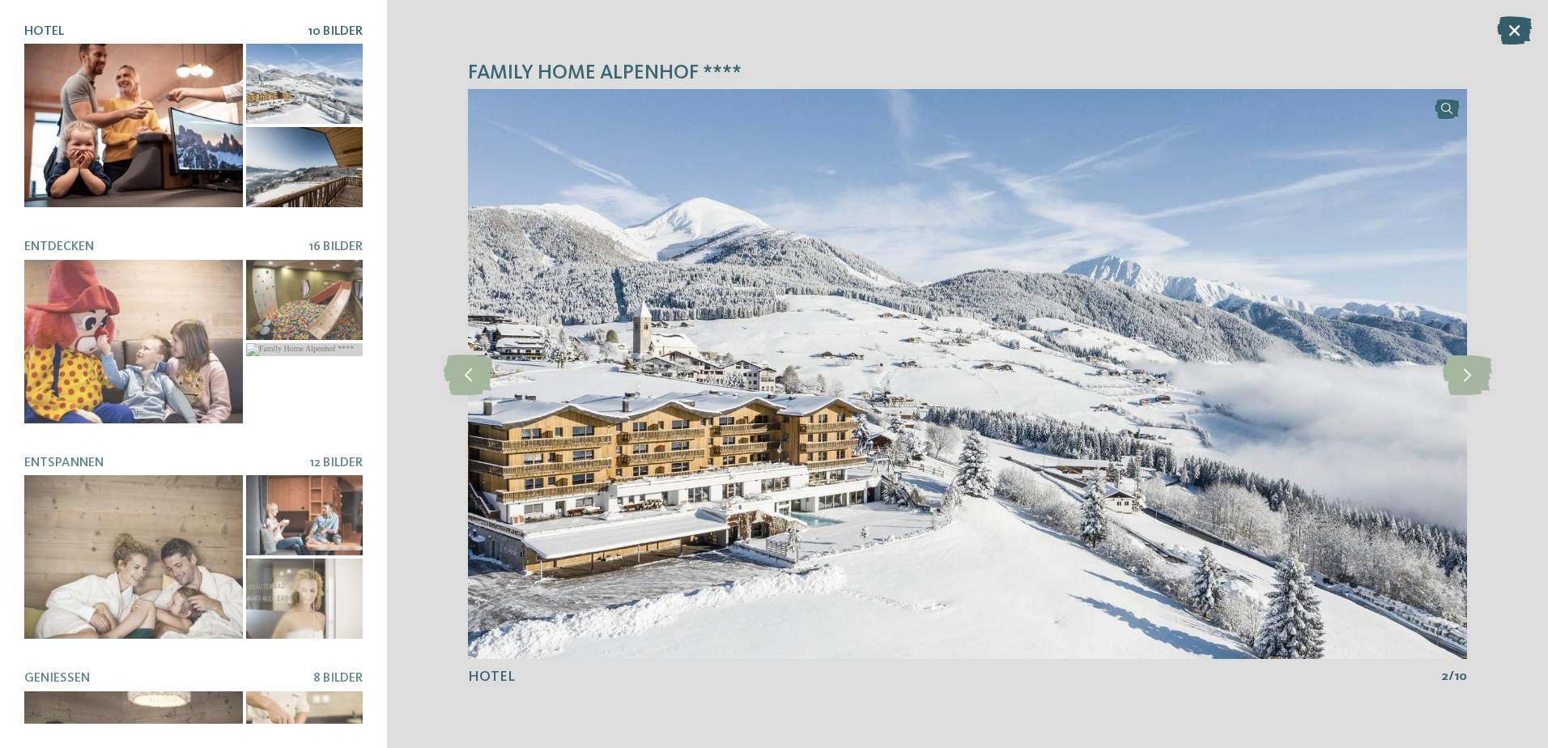
click at [1502, 26] on icon at bounding box center [1514, 30] width 35 height 28
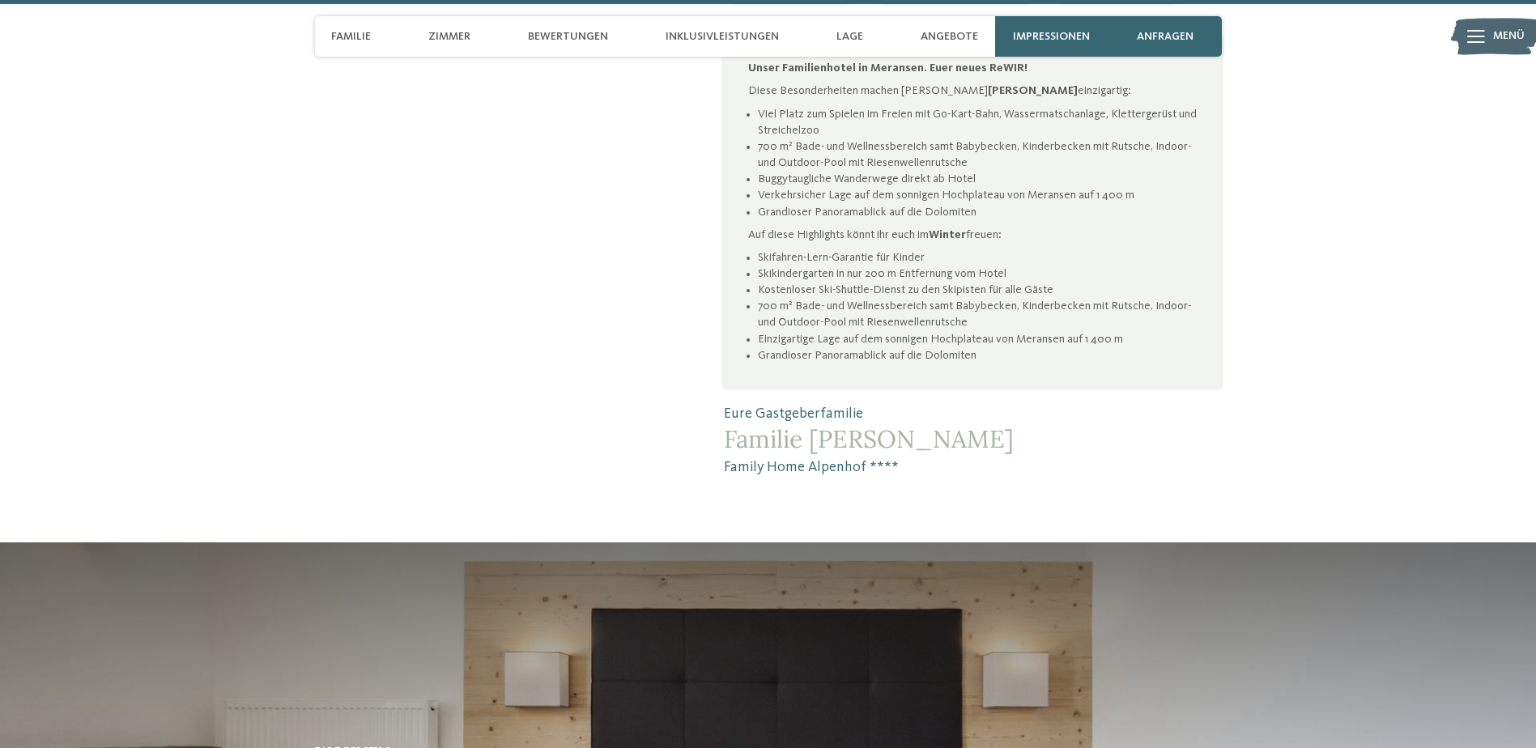
scroll to position [663, 0]
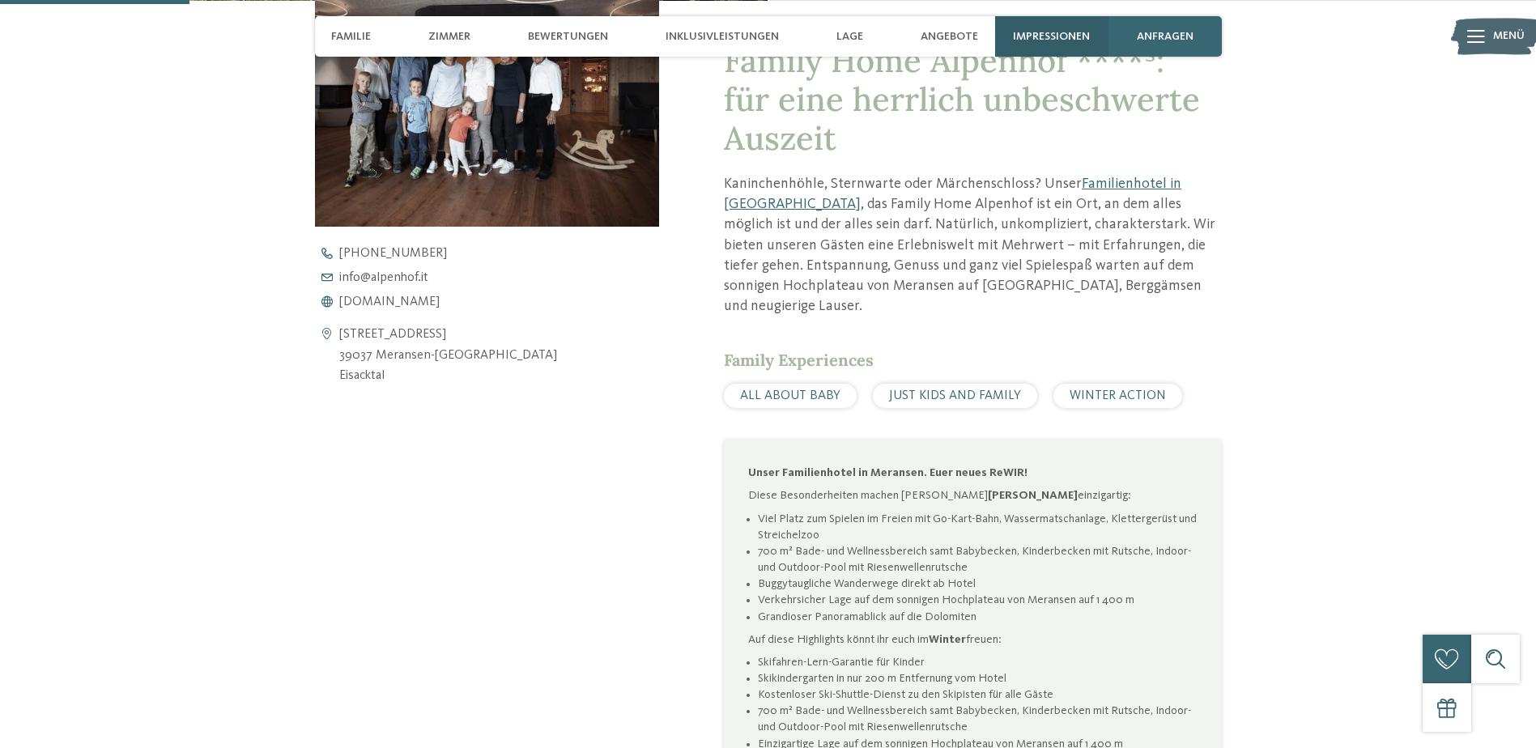
click at [1060, 35] on span "Impressionen" at bounding box center [1051, 37] width 77 height 14
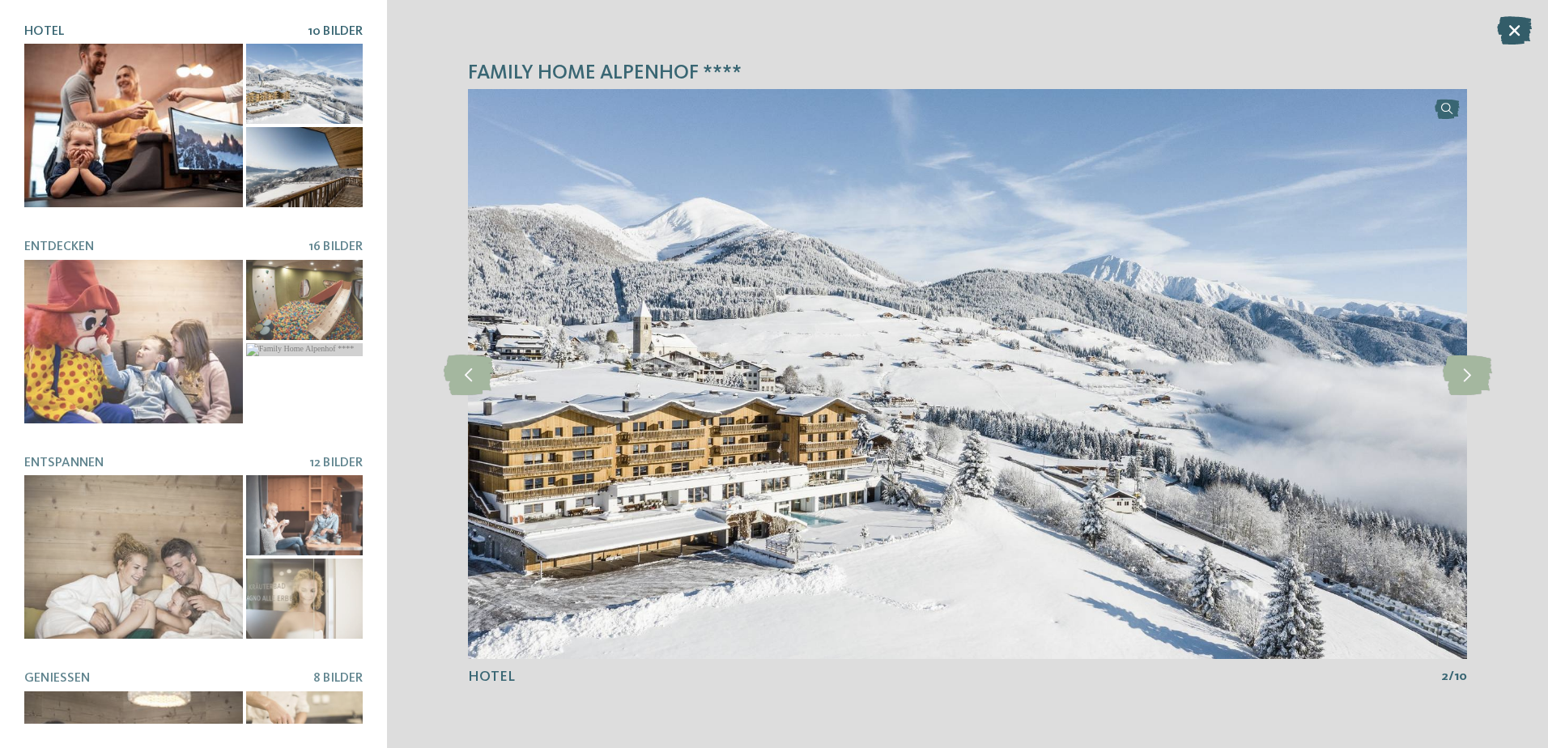
click at [1518, 31] on icon at bounding box center [1514, 30] width 35 height 28
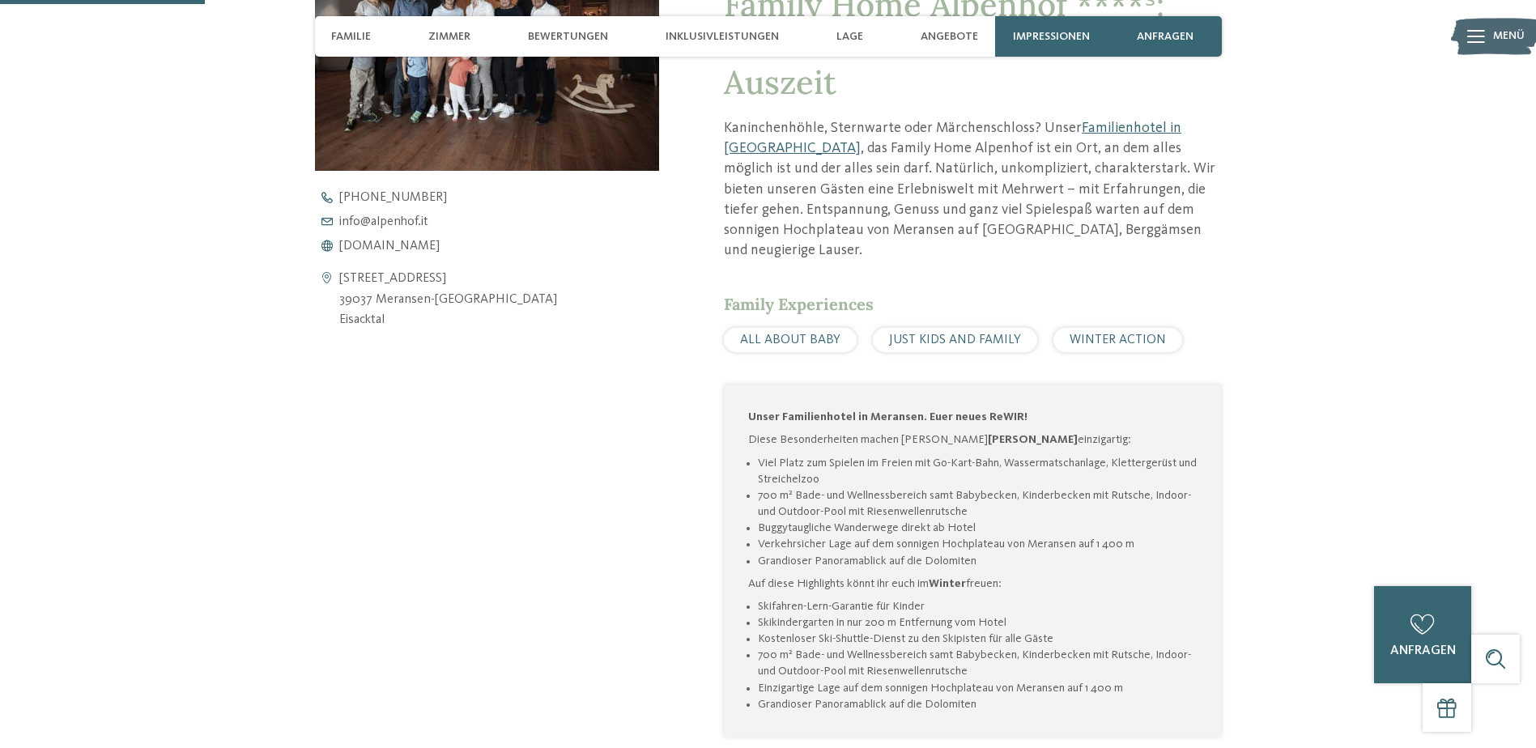
scroll to position [0, 0]
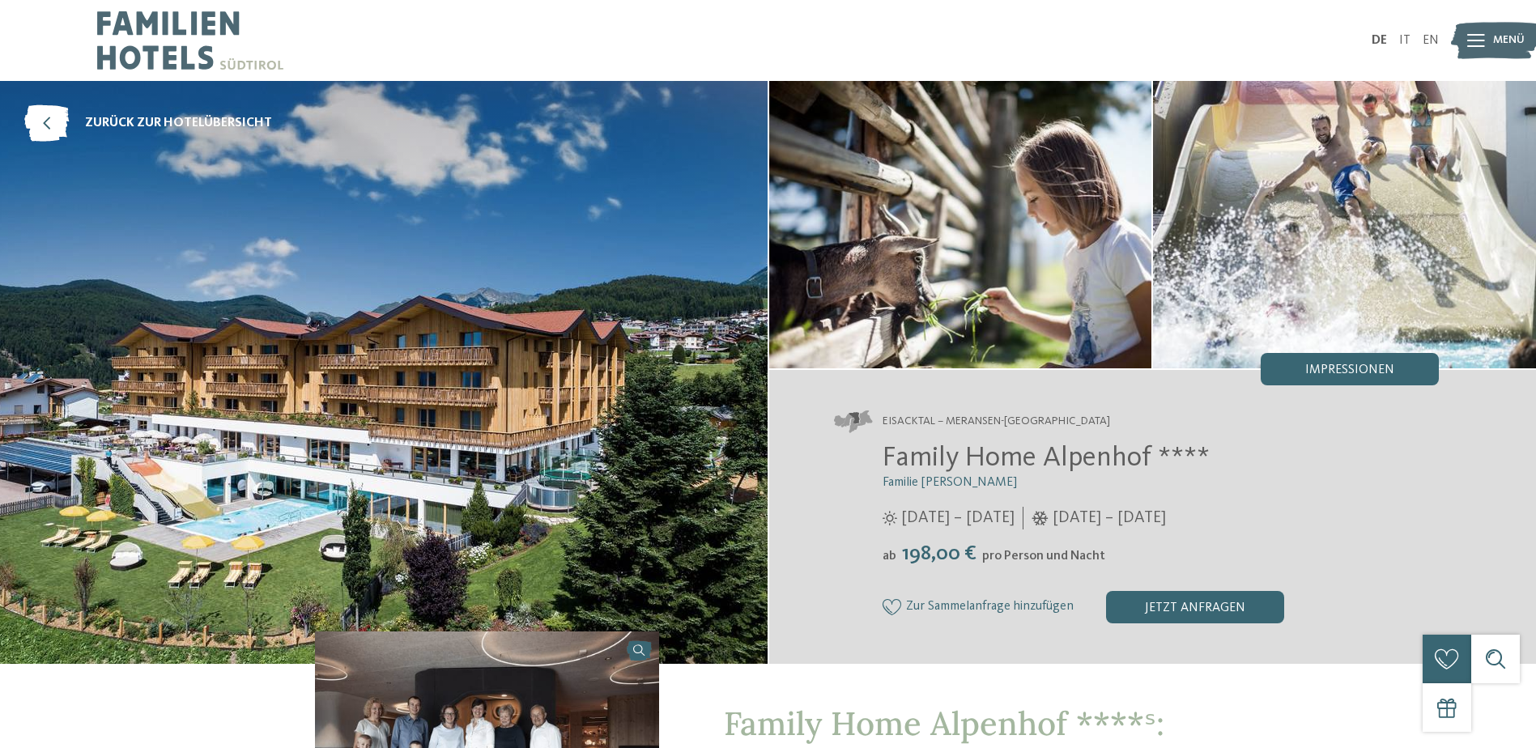
click at [177, 21] on img at bounding box center [190, 40] width 186 height 81
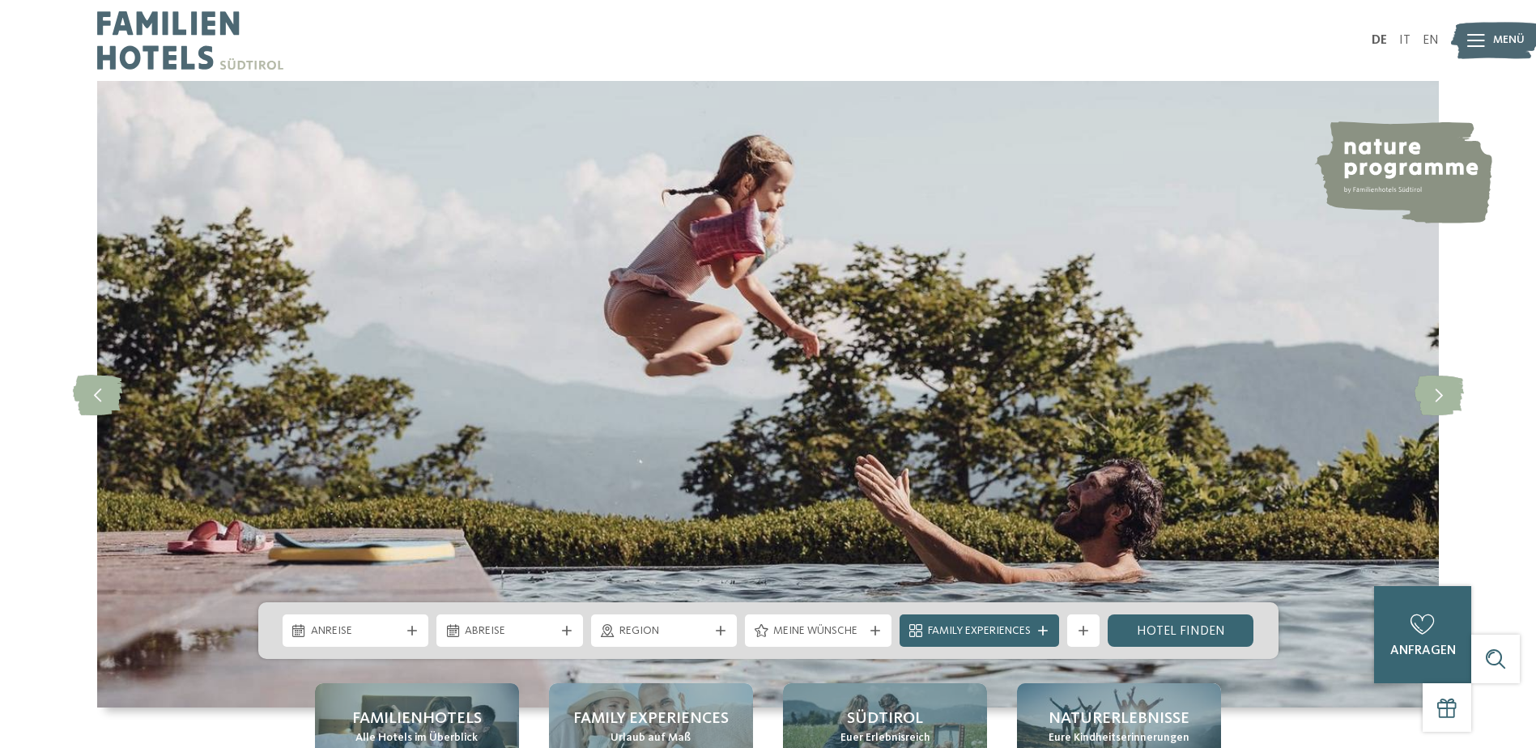
click at [1498, 29] on div "Menü" at bounding box center [1509, 40] width 32 height 40
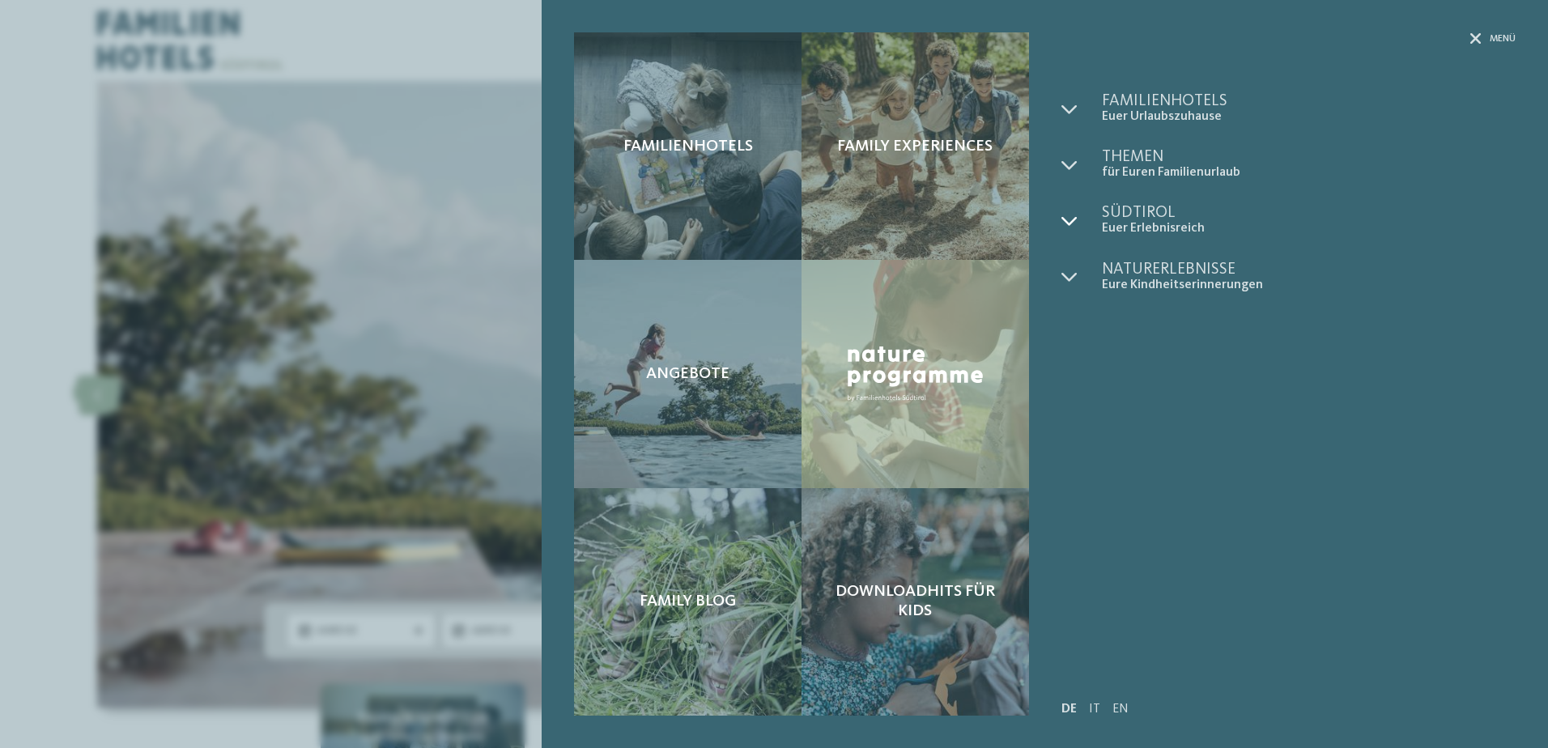
click at [1075, 218] on icon at bounding box center [1070, 221] width 16 height 16
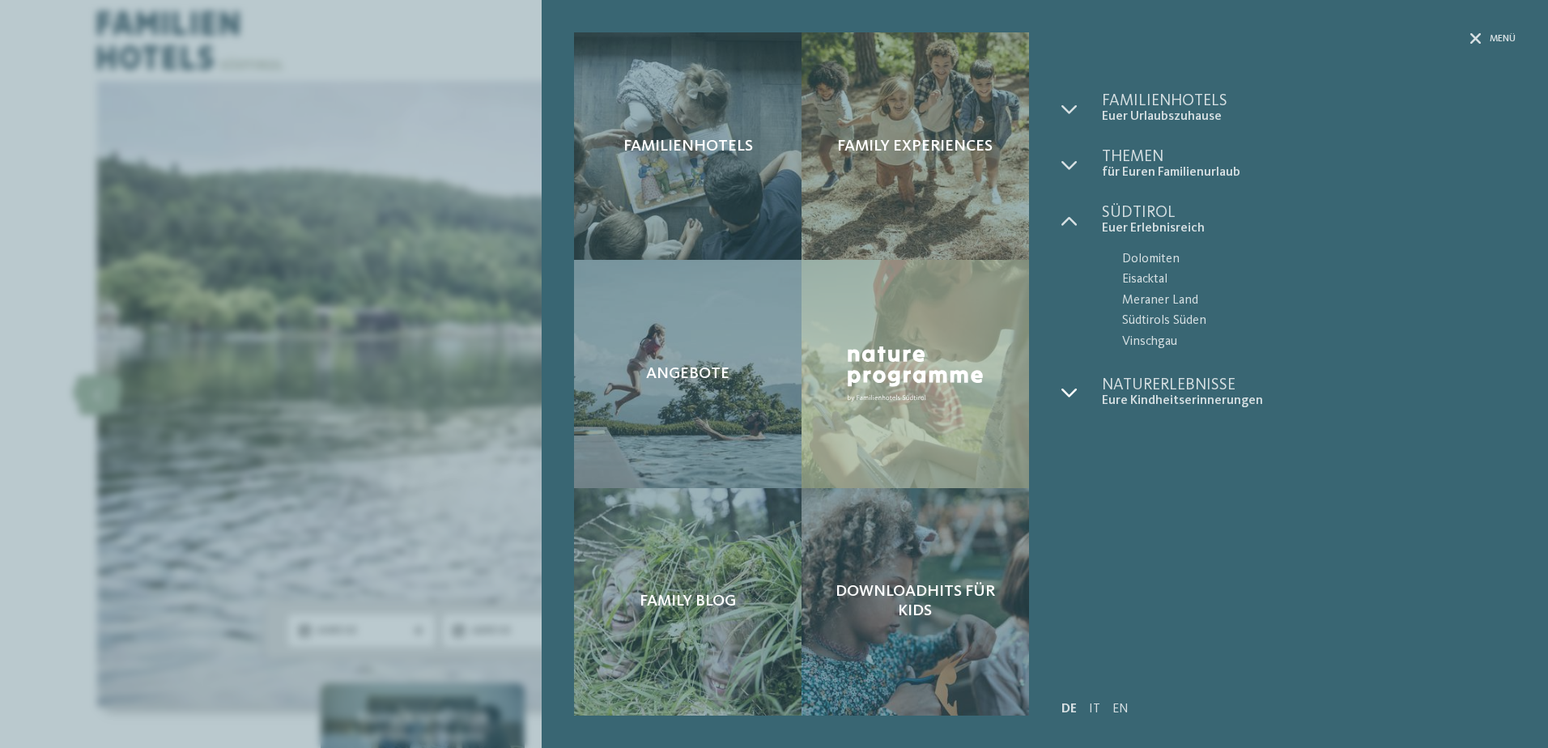
click at [1075, 398] on icon at bounding box center [1070, 393] width 16 height 16
click at [1069, 161] on icon at bounding box center [1070, 165] width 16 height 16
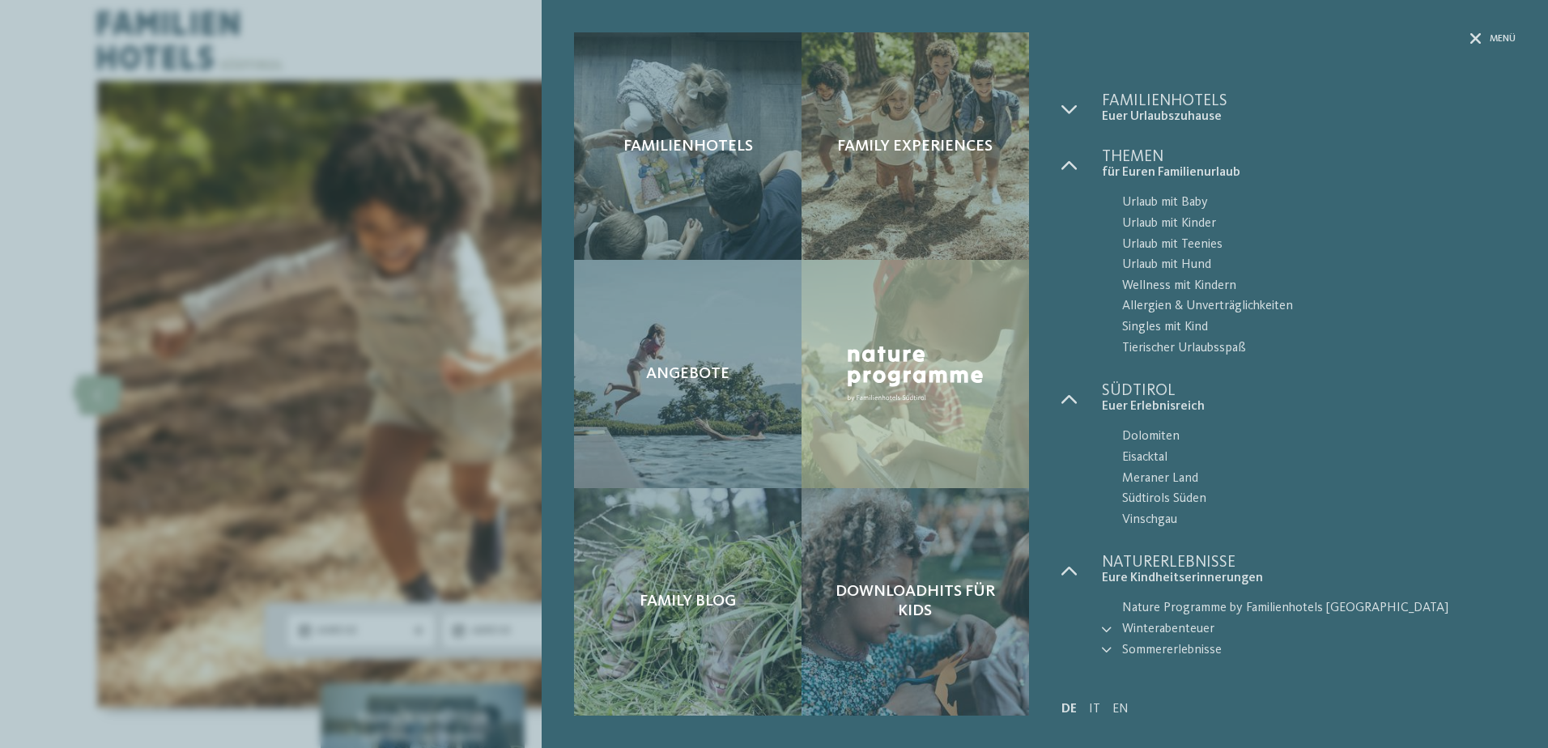
click at [1059, 105] on div "Menü Familienhotels Euer Urlaubszuhause" at bounding box center [1280, 373] width 470 height 683
click at [1080, 102] on div at bounding box center [1082, 109] width 40 height 32
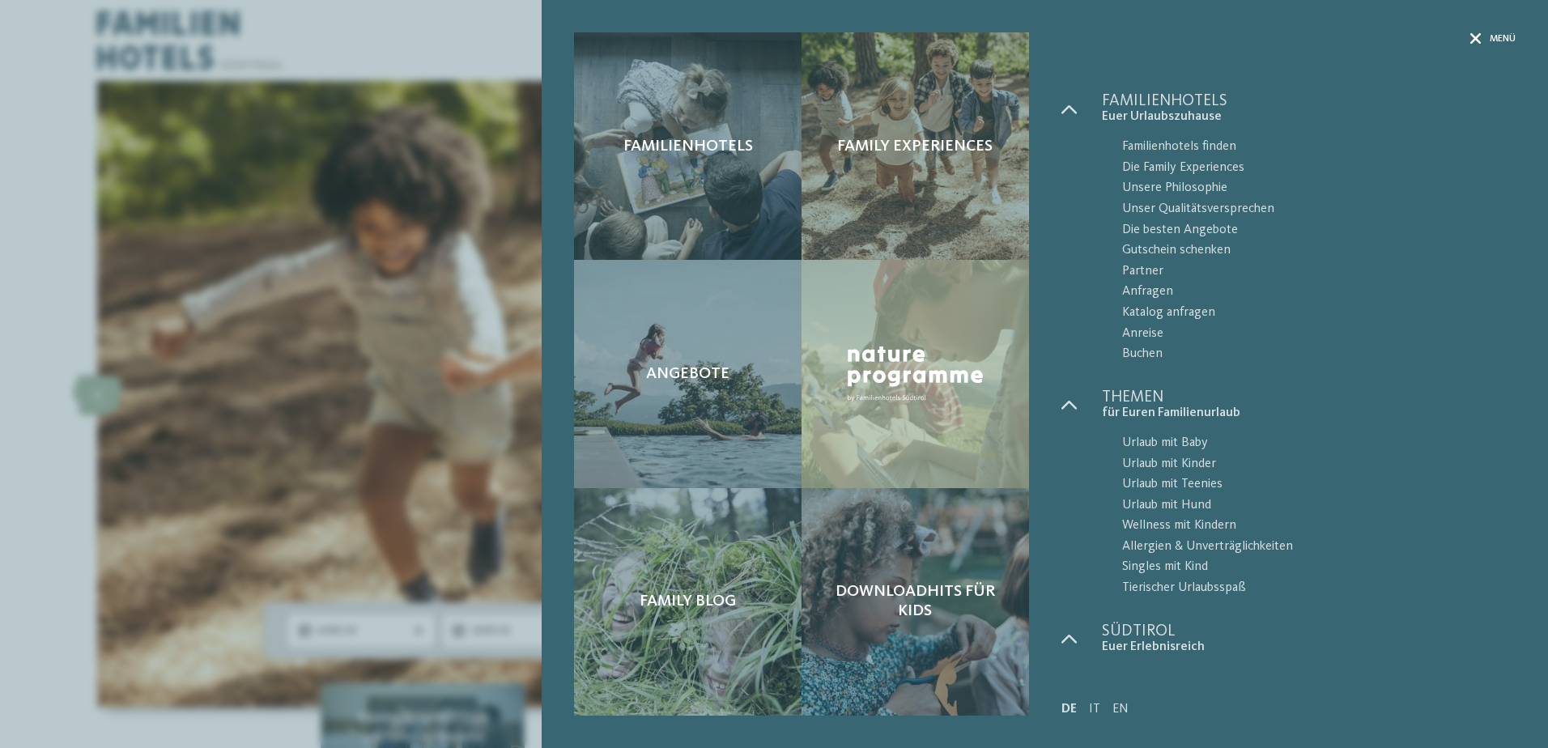
click at [1485, 40] on div "Menü" at bounding box center [1493, 39] width 45 height 14
